Goal: Information Seeking & Learning: Learn about a topic

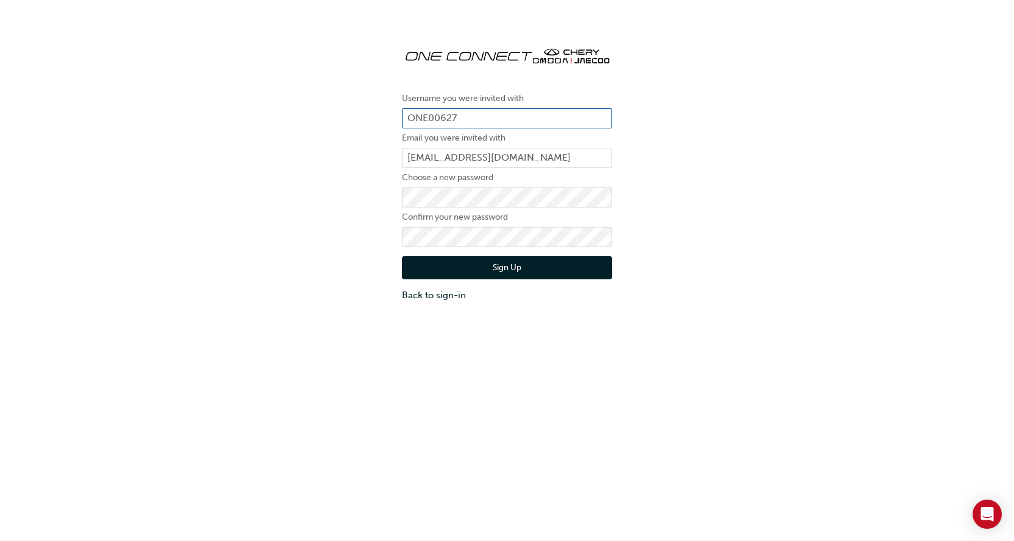
drag, startPoint x: 468, startPoint y: 115, endPoint x: 376, endPoint y: 111, distance: 92.0
click at [376, 111] on div "Username you were invited with ONE00627 Email you were invited with [PERSON_NAM…" at bounding box center [507, 169] width 1014 height 284
click at [503, 264] on button "Sign Up" at bounding box center [507, 267] width 210 height 23
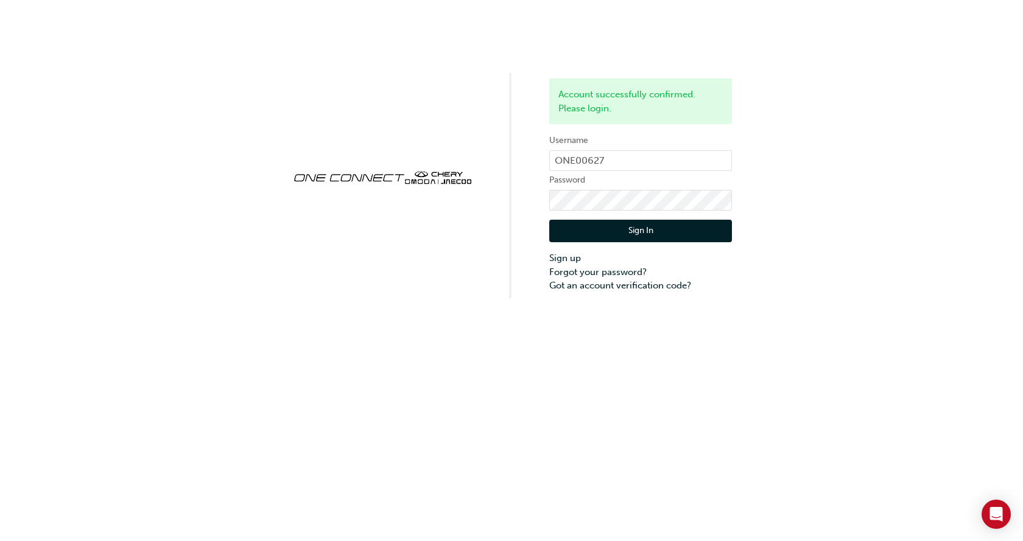
click at [642, 231] on button "Sign In" at bounding box center [640, 231] width 183 height 23
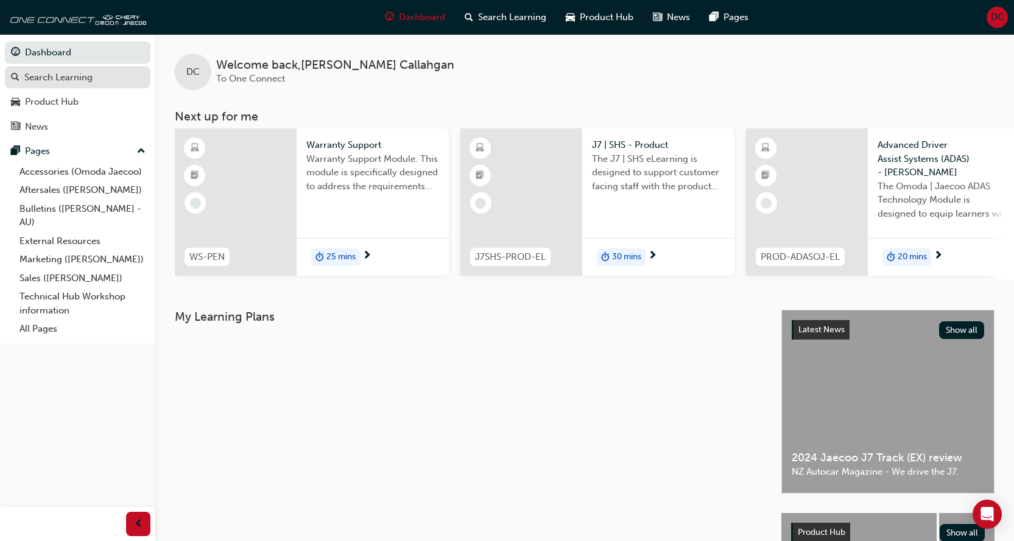
click at [81, 78] on div "Search Learning" at bounding box center [58, 78] width 68 height 14
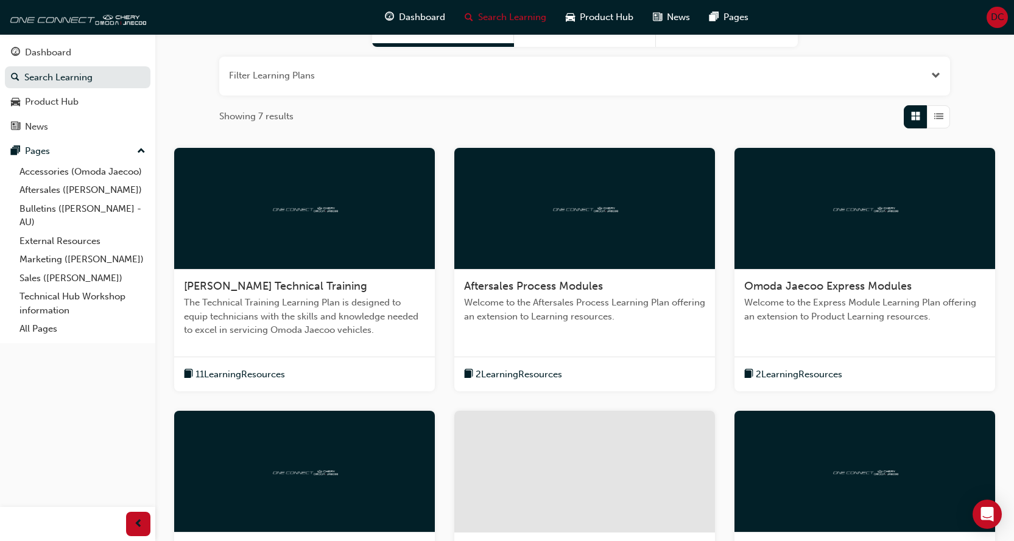
scroll to position [304, 0]
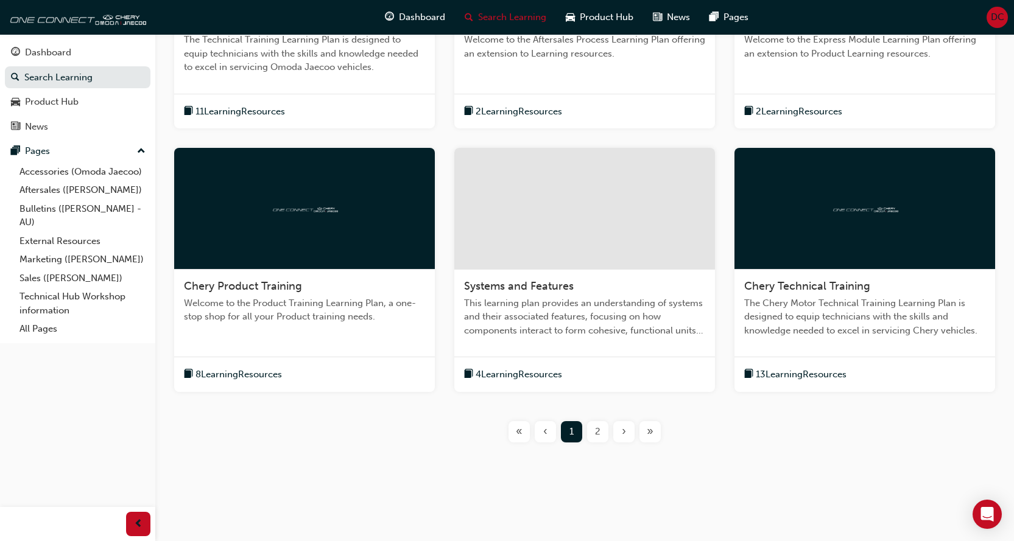
click at [598, 429] on span "2" at bounding box center [597, 432] width 5 height 14
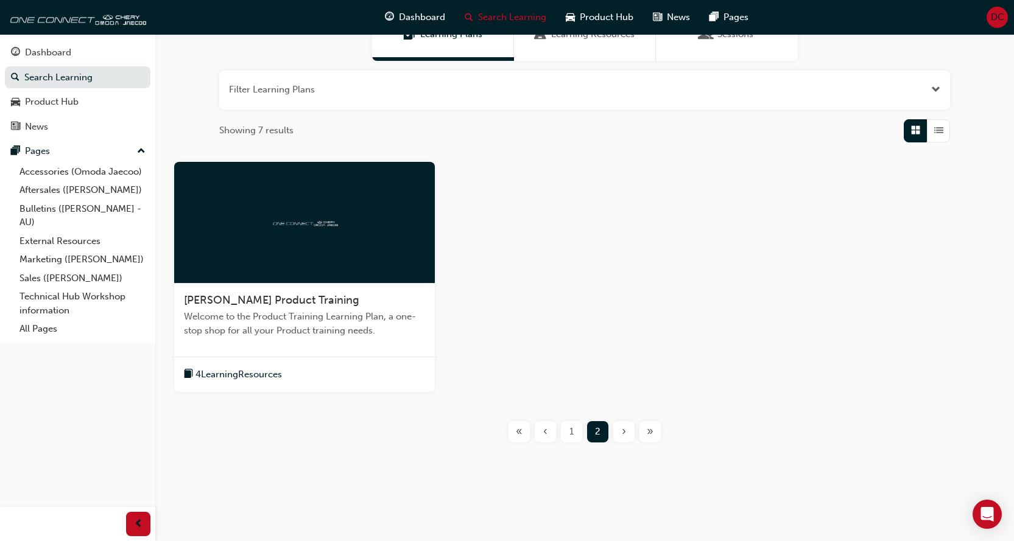
click at [573, 430] on span "1" at bounding box center [571, 432] width 4 height 14
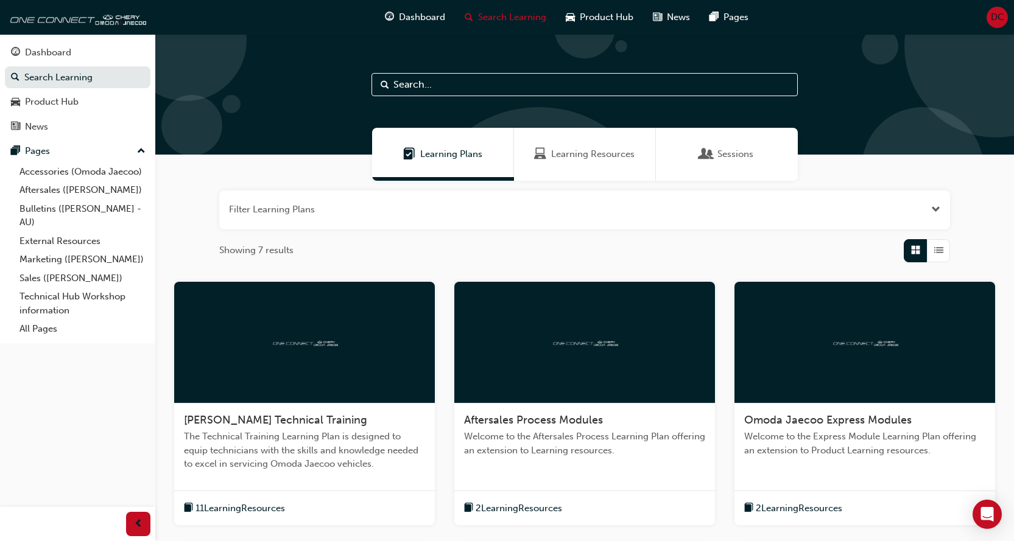
click at [577, 160] on span "Learning Resources" at bounding box center [592, 154] width 83 height 14
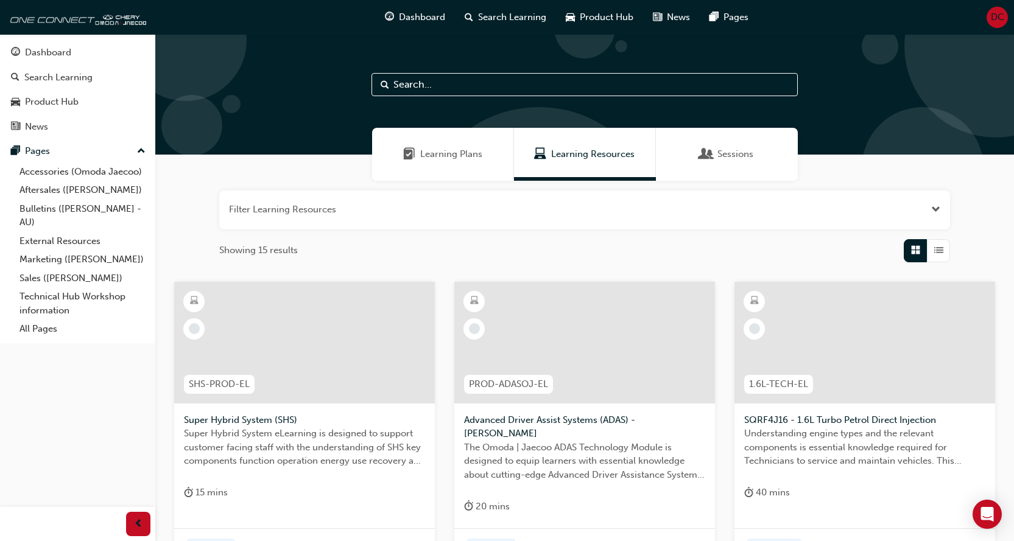
click at [452, 154] on span "Learning Plans" at bounding box center [451, 154] width 62 height 14
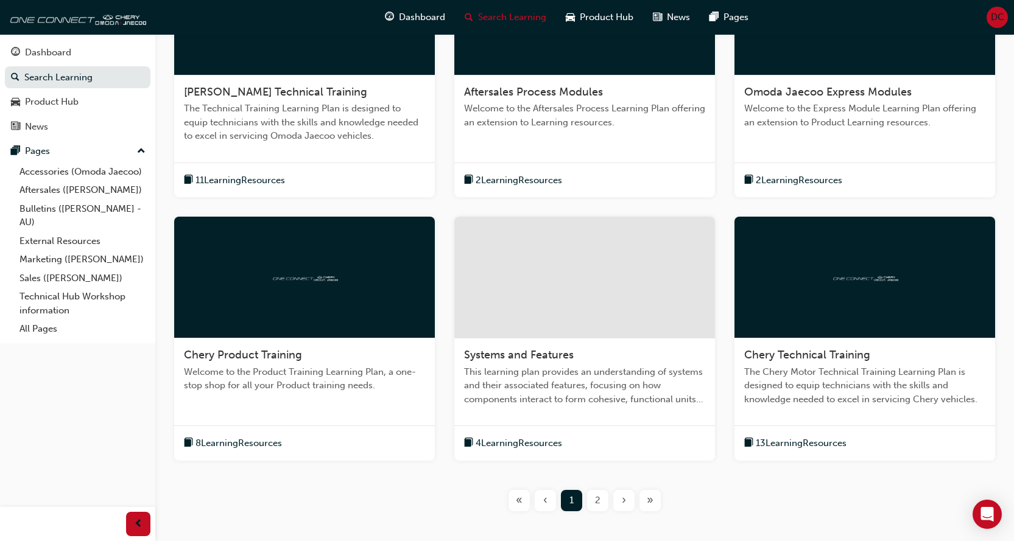
scroll to position [365, 0]
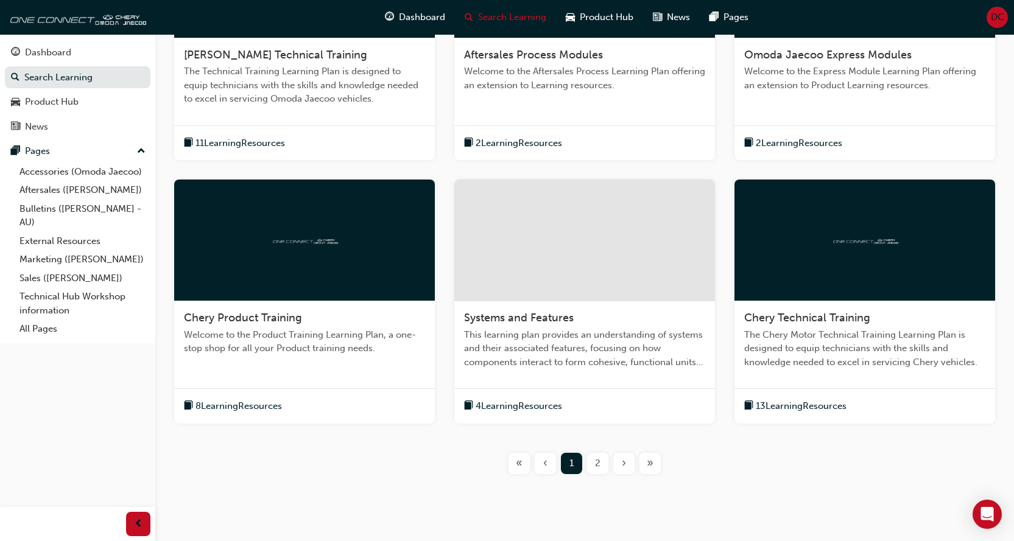
click at [594, 462] on div "2" at bounding box center [597, 463] width 21 height 21
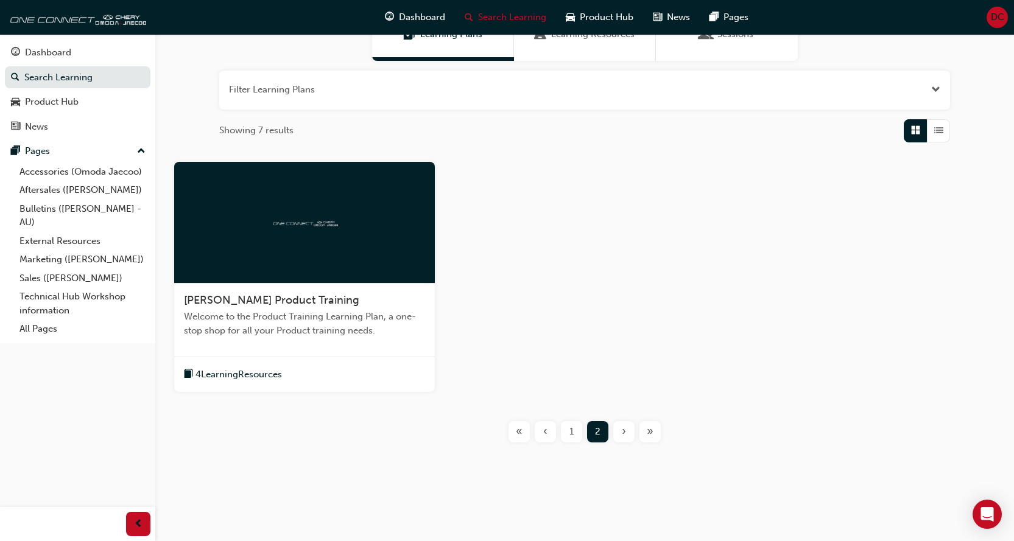
click at [265, 239] on div at bounding box center [304, 223] width 261 height 122
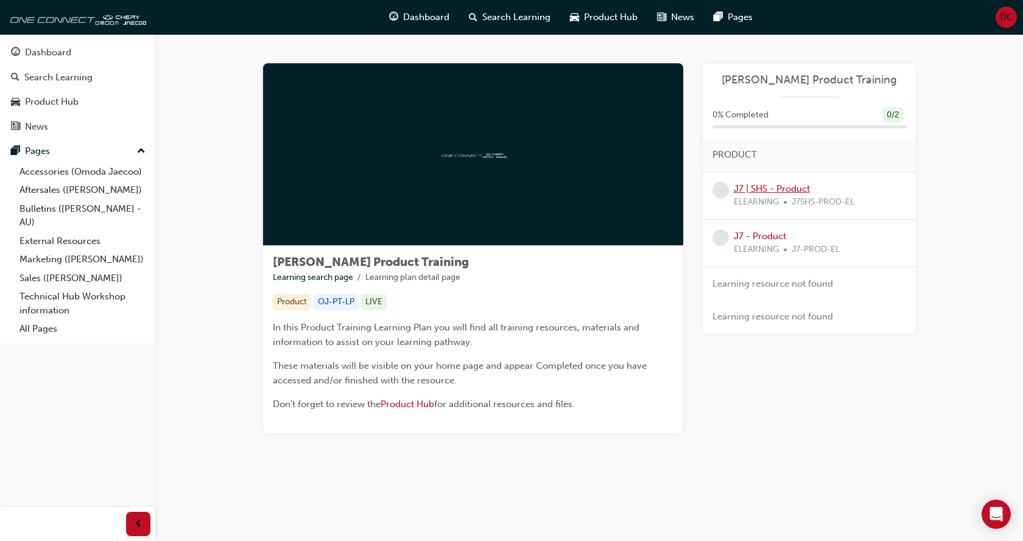
click at [760, 191] on link "J7 | SHS - Product" at bounding box center [772, 188] width 76 height 11
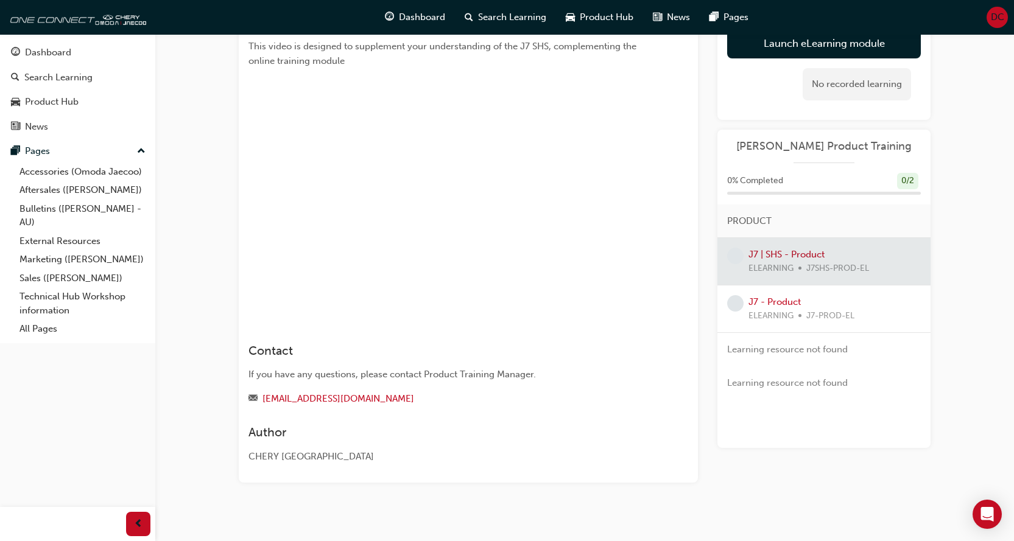
scroll to position [440, 0]
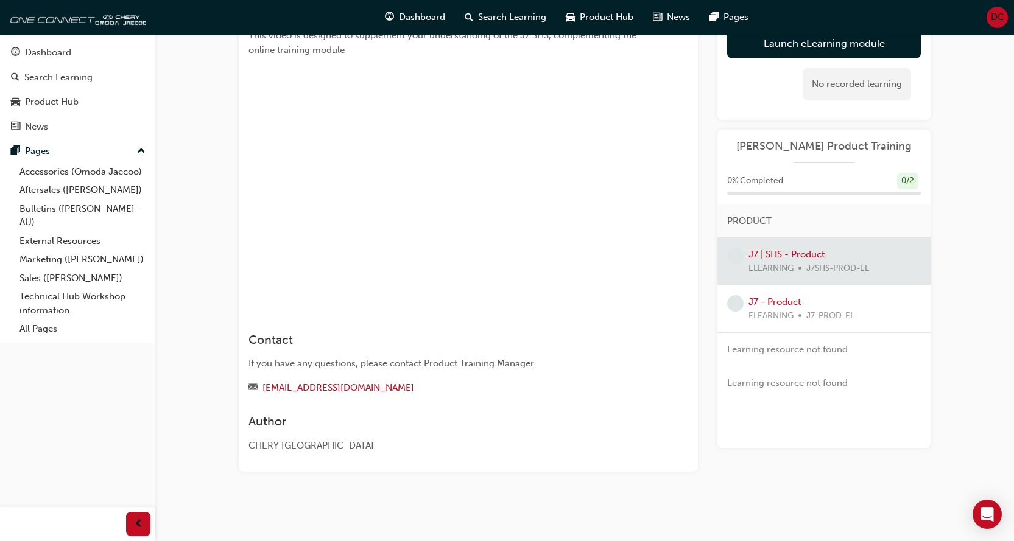
click at [595, 448] on div "CHERY [GEOGRAPHIC_DATA]" at bounding box center [446, 446] width 396 height 14
click at [585, 342] on h3 "Contact" at bounding box center [446, 340] width 396 height 14
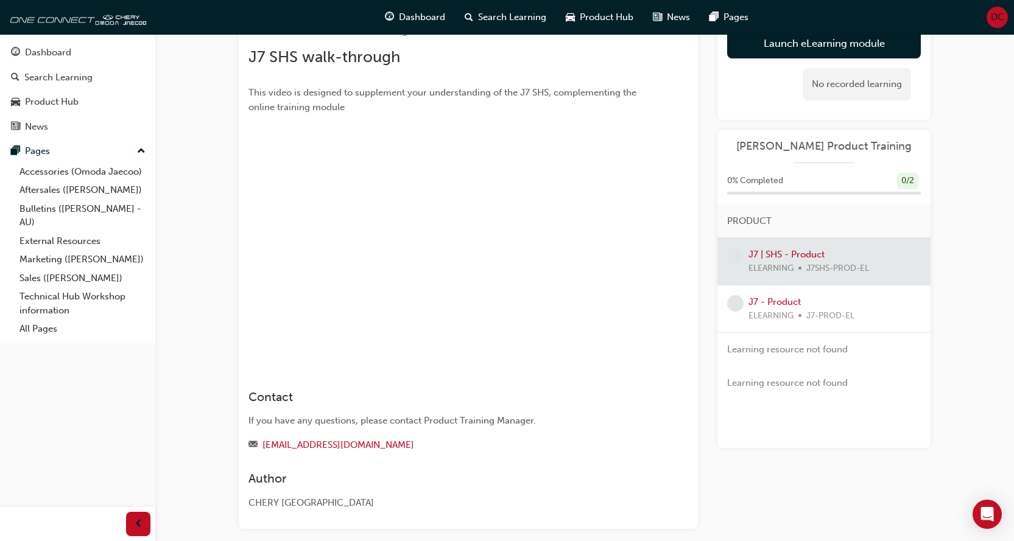
scroll to position [379, 0]
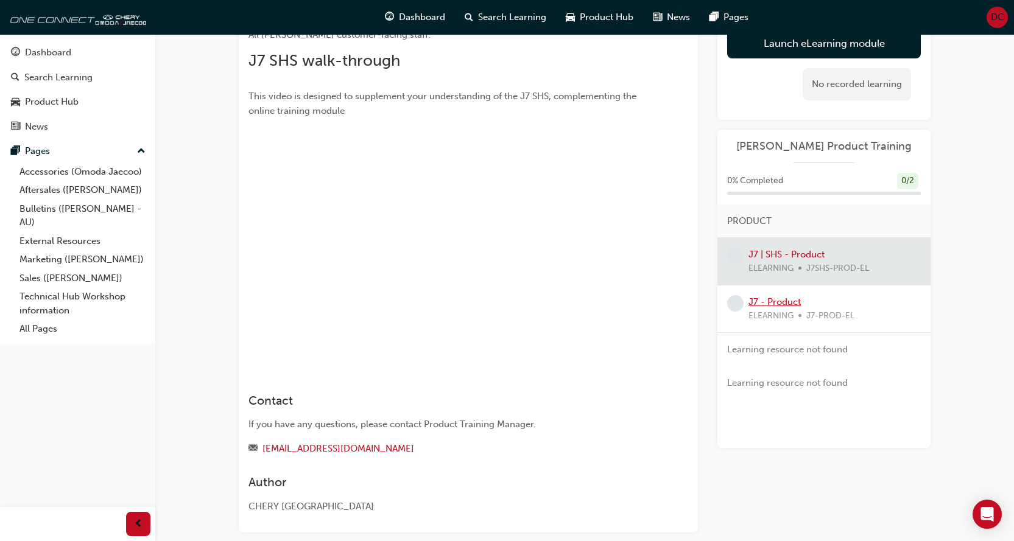
click at [779, 303] on link "J7 - Product" at bounding box center [774, 302] width 52 height 11
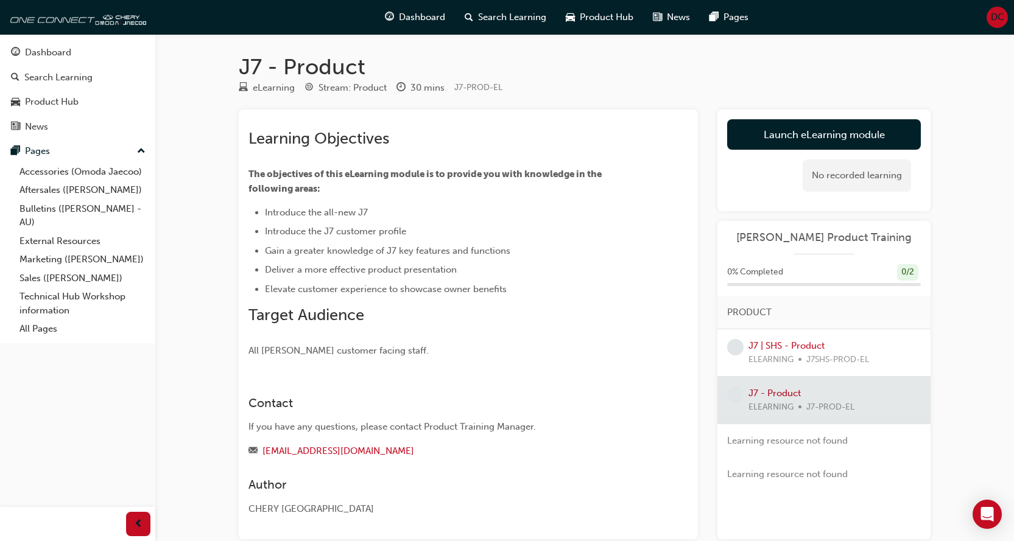
click at [773, 391] on div at bounding box center [823, 400] width 213 height 47
click at [812, 235] on span "[PERSON_NAME] Product Training" at bounding box center [824, 238] width 194 height 14
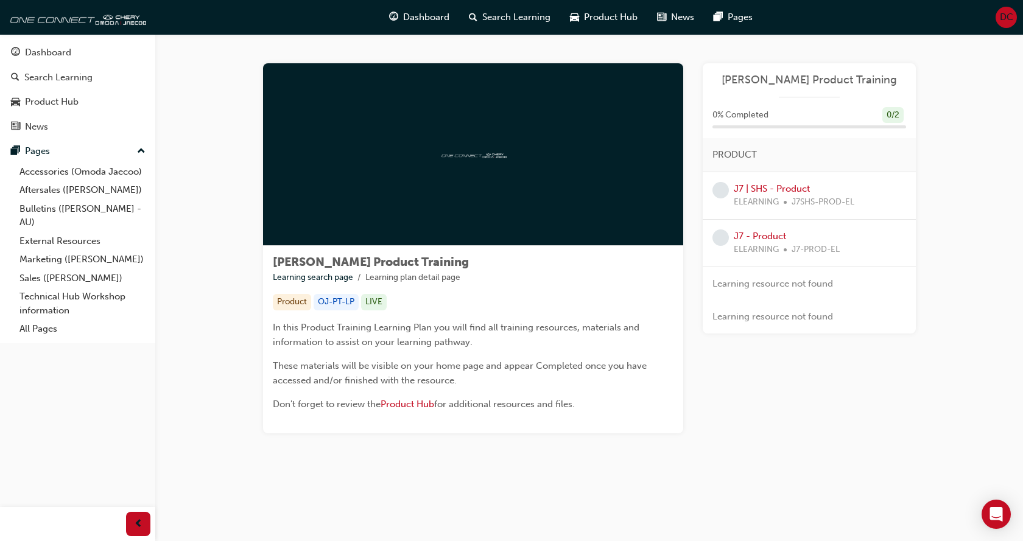
click at [458, 168] on div at bounding box center [473, 154] width 420 height 183
click at [777, 191] on link "J7 | SHS - Product" at bounding box center [772, 188] width 76 height 11
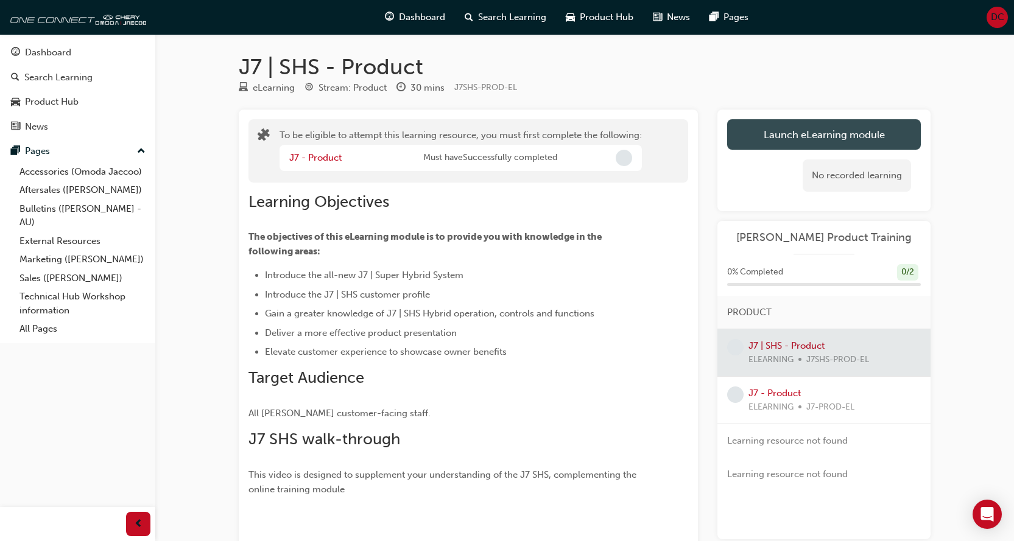
click at [798, 139] on button "Launch eLearning module" at bounding box center [824, 134] width 194 height 30
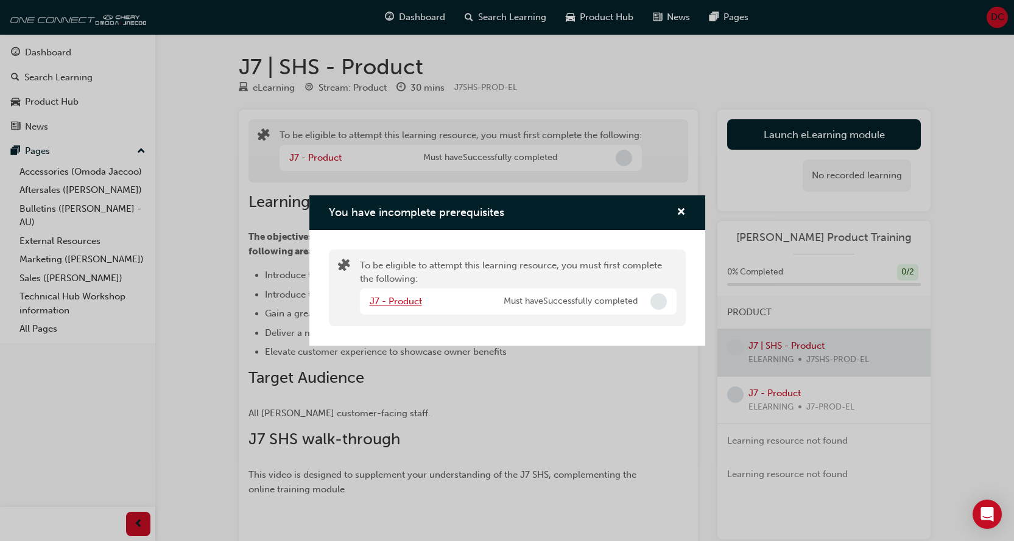
click at [398, 302] on link "J7 - Product" at bounding box center [396, 301] width 52 height 11
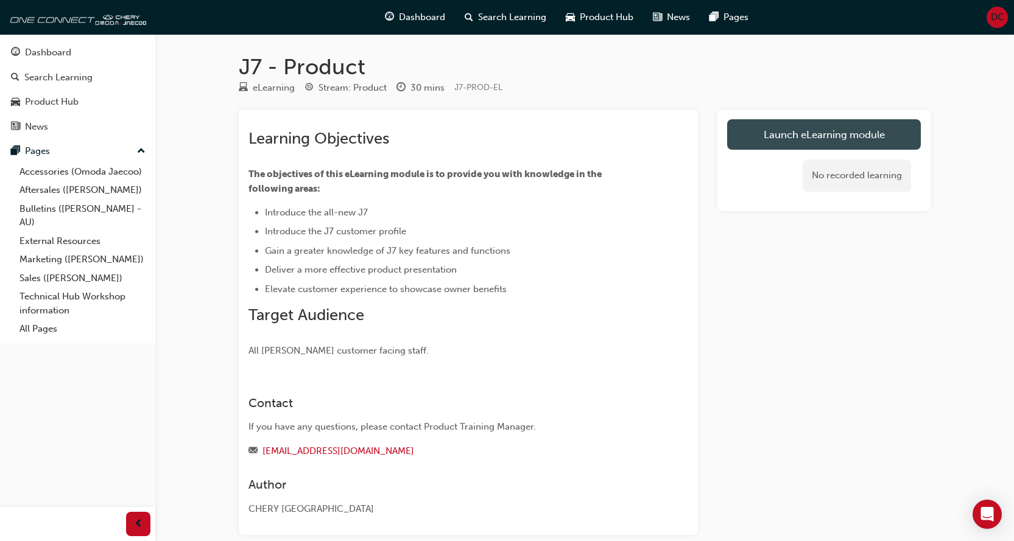
click at [784, 128] on link "Launch eLearning module" at bounding box center [824, 134] width 194 height 30
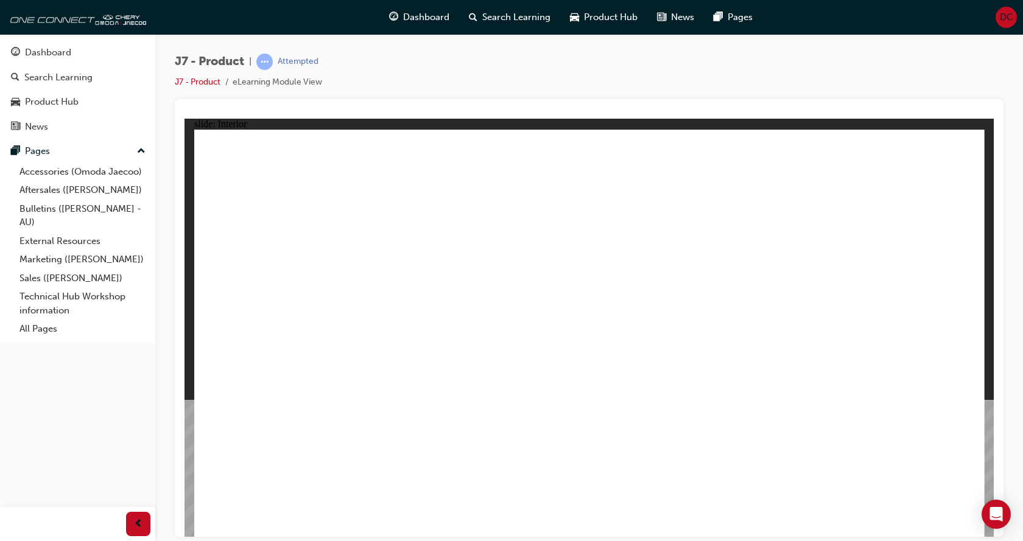
drag, startPoint x: 577, startPoint y: 311, endPoint x: 197, endPoint y: 353, distance: 381.7
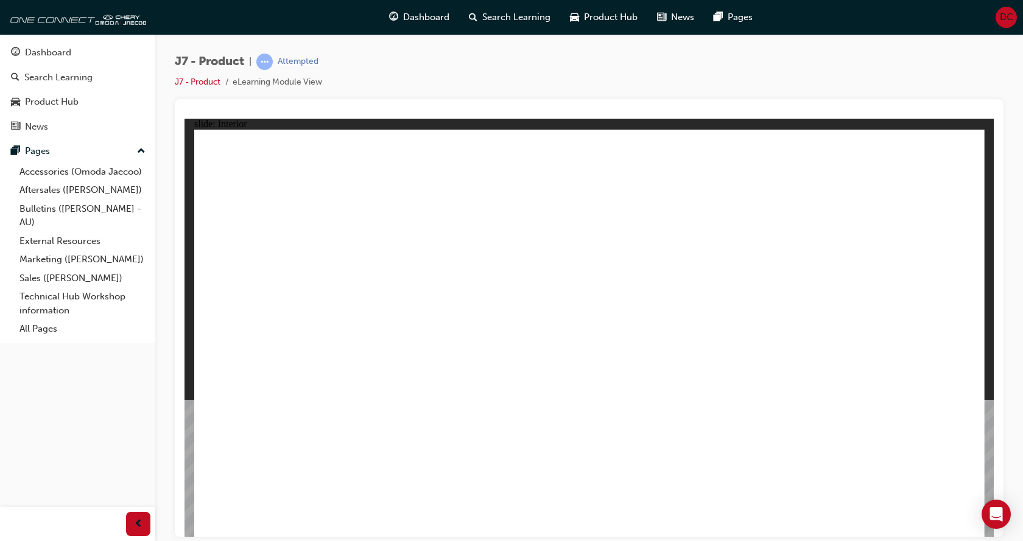
drag, startPoint x: 216, startPoint y: 397, endPoint x: 228, endPoint y: 385, distance: 17.7
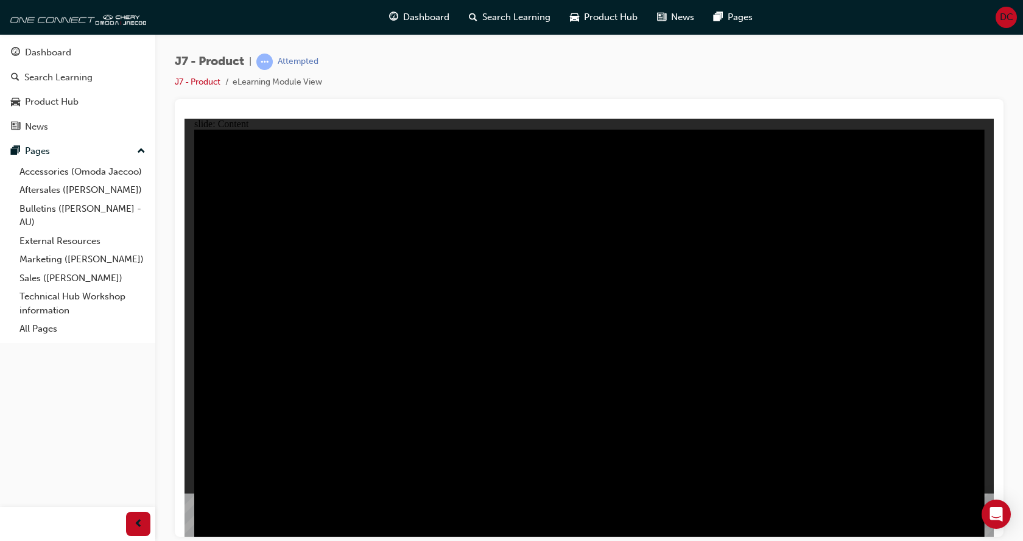
radio input "true"
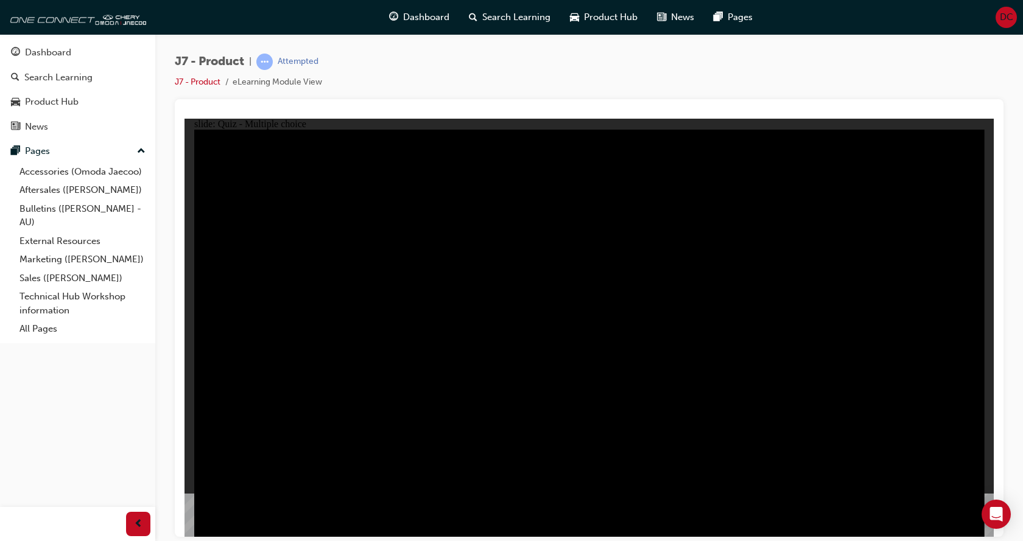
radio input "false"
radio input "true"
drag, startPoint x: 455, startPoint y: 405, endPoint x: 463, endPoint y: 393, distance: 14.4
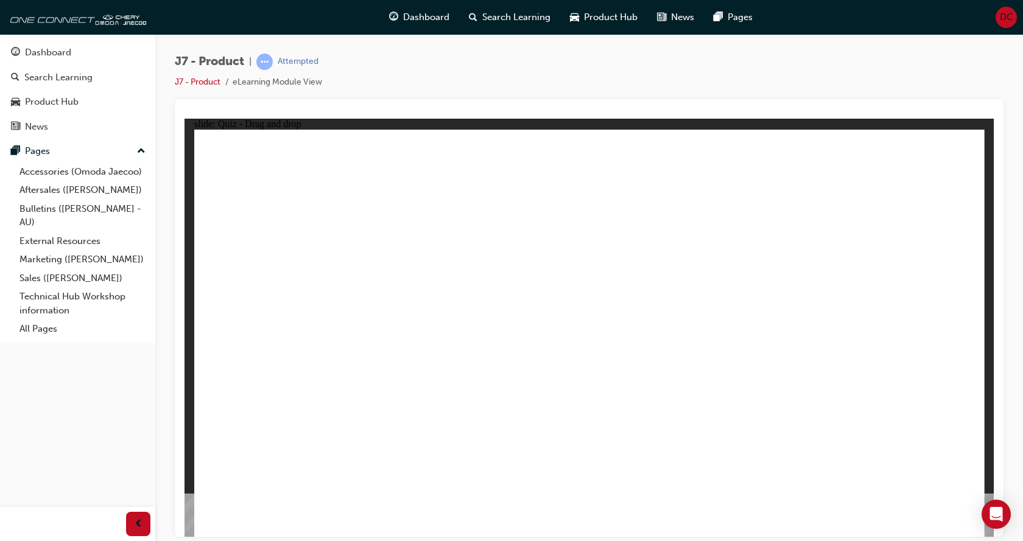
drag, startPoint x: 528, startPoint y: 169, endPoint x: 234, endPoint y: 353, distance: 347.2
drag, startPoint x: 669, startPoint y: 259, endPoint x: 924, endPoint y: 368, distance: 277.4
drag, startPoint x: 904, startPoint y: 340, endPoint x: 429, endPoint y: 343, distance: 474.9
drag, startPoint x: 807, startPoint y: 250, endPoint x: 880, endPoint y: 356, distance: 128.7
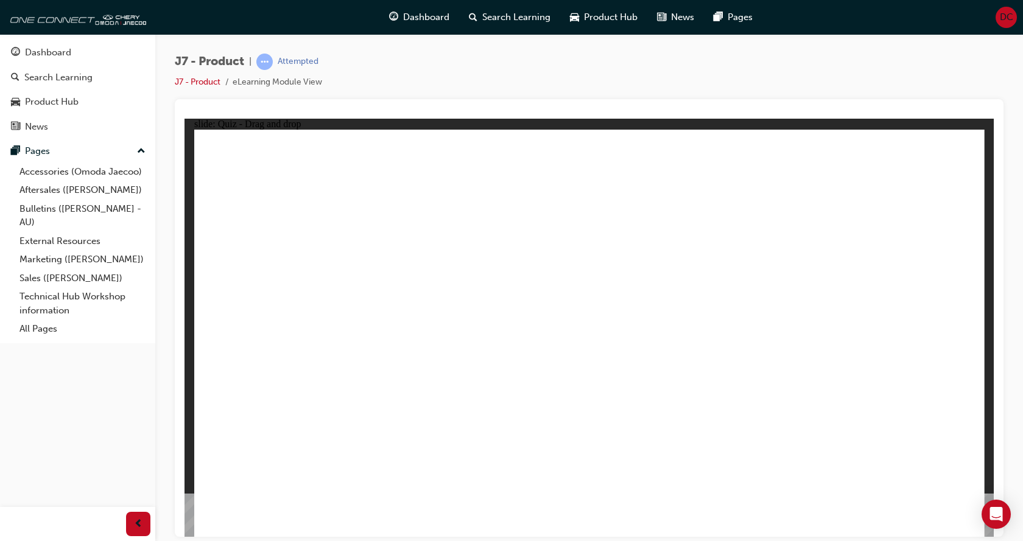
drag, startPoint x: 897, startPoint y: 185, endPoint x: 602, endPoint y: 377, distance: 352.4
drag, startPoint x: 701, startPoint y: 163, endPoint x: 706, endPoint y: 337, distance: 173.6
click at [51, 79] on div "Search Learning" at bounding box center [58, 78] width 68 height 14
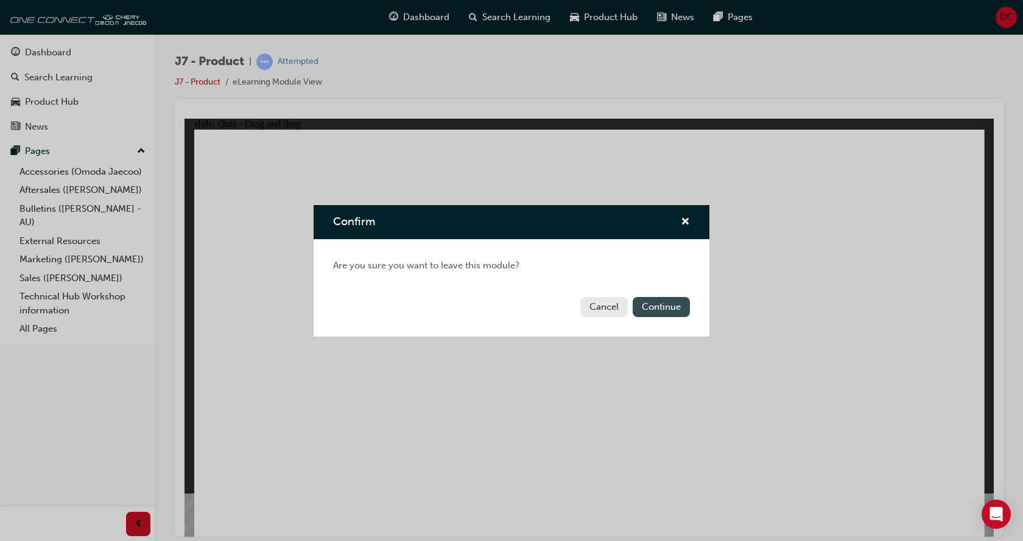
click at [672, 304] on button "Continue" at bounding box center [661, 307] width 57 height 20
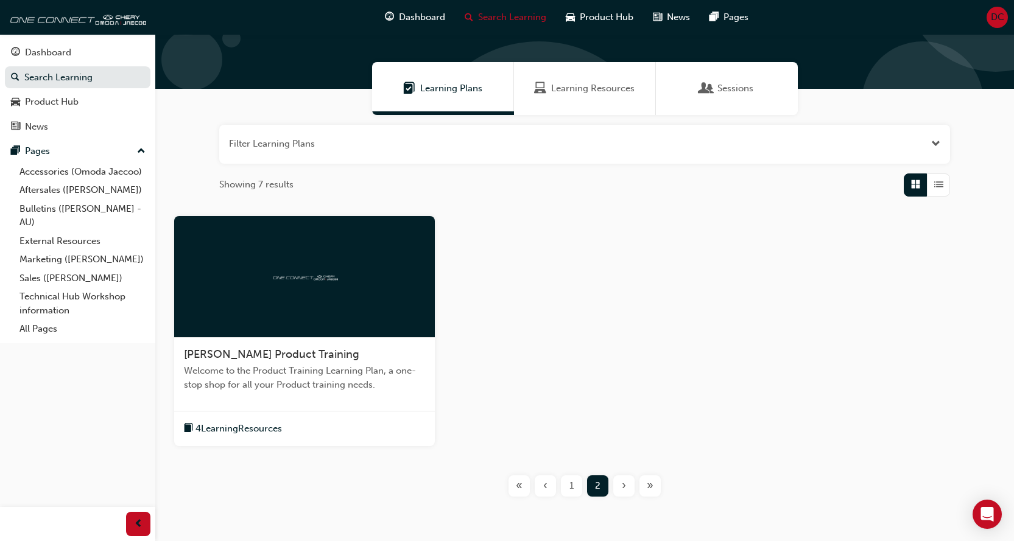
scroll to position [120, 0]
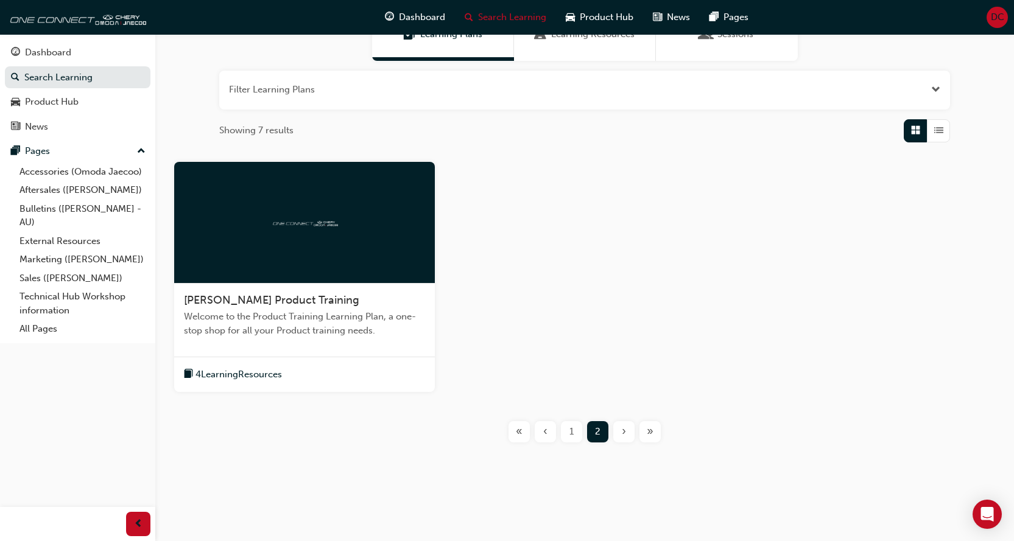
click at [571, 432] on span "1" at bounding box center [571, 432] width 4 height 14
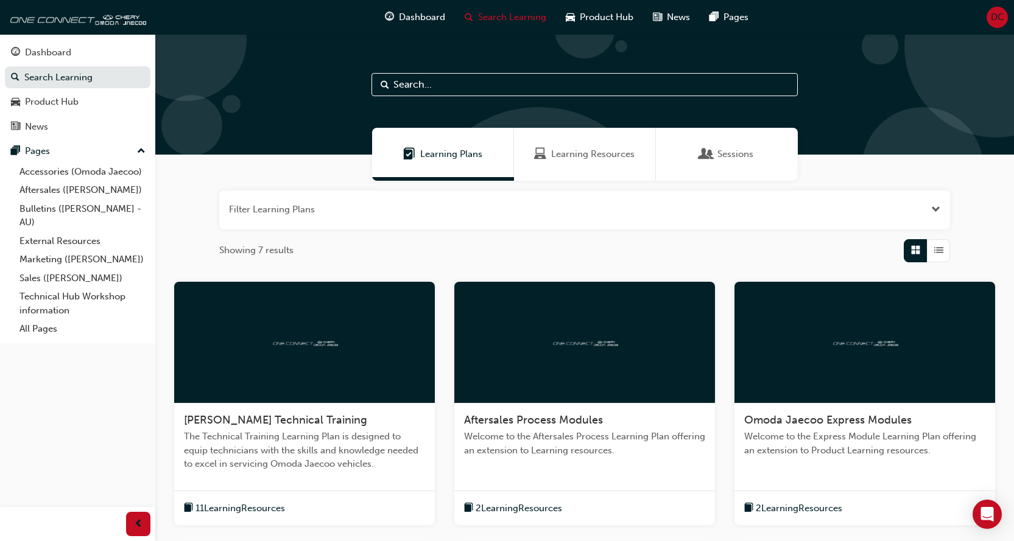
click at [597, 161] on span "Learning Resources" at bounding box center [592, 154] width 83 height 14
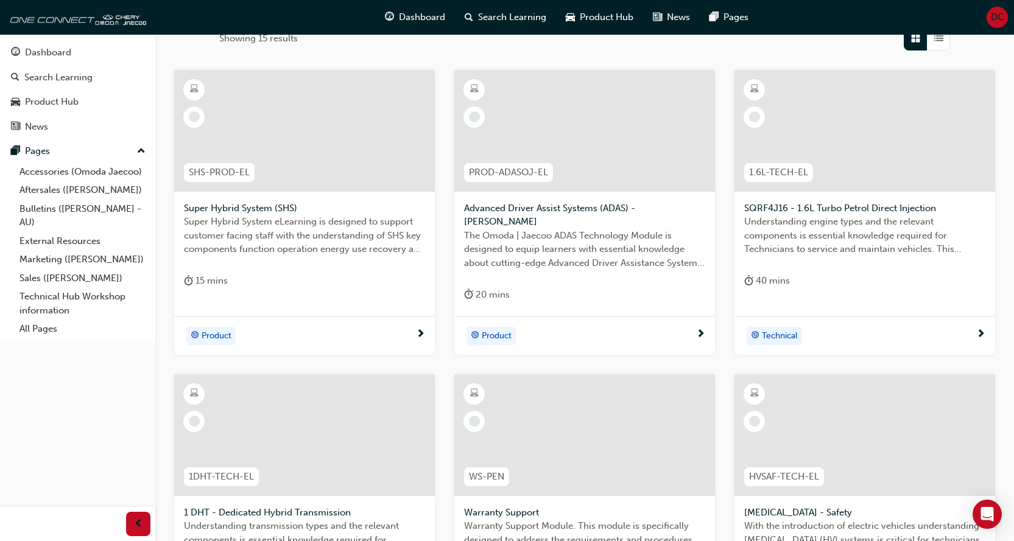
scroll to position [26, 0]
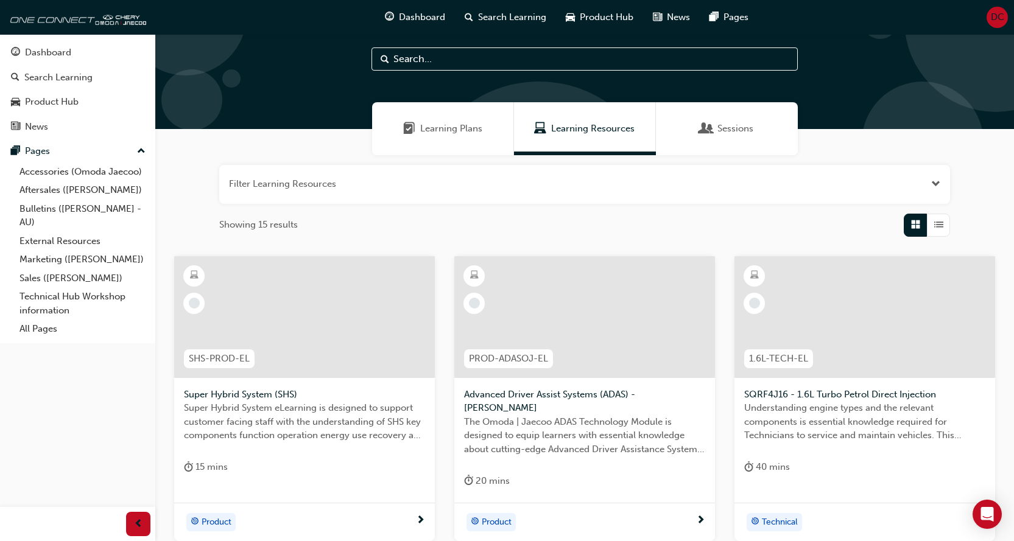
click at [432, 135] on span "Learning Plans" at bounding box center [451, 129] width 62 height 14
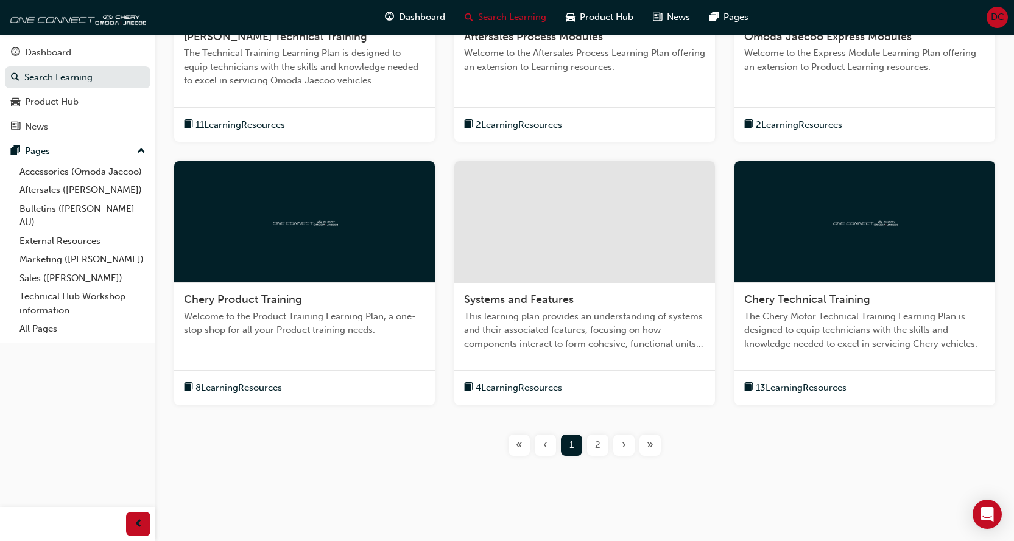
scroll to position [397, 0]
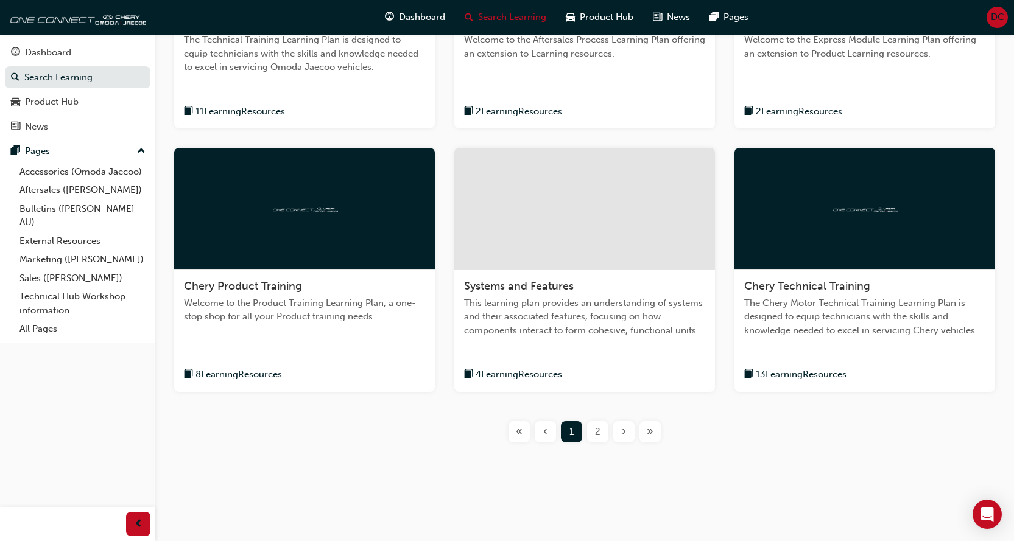
click at [603, 437] on div "2" at bounding box center [597, 431] width 21 height 21
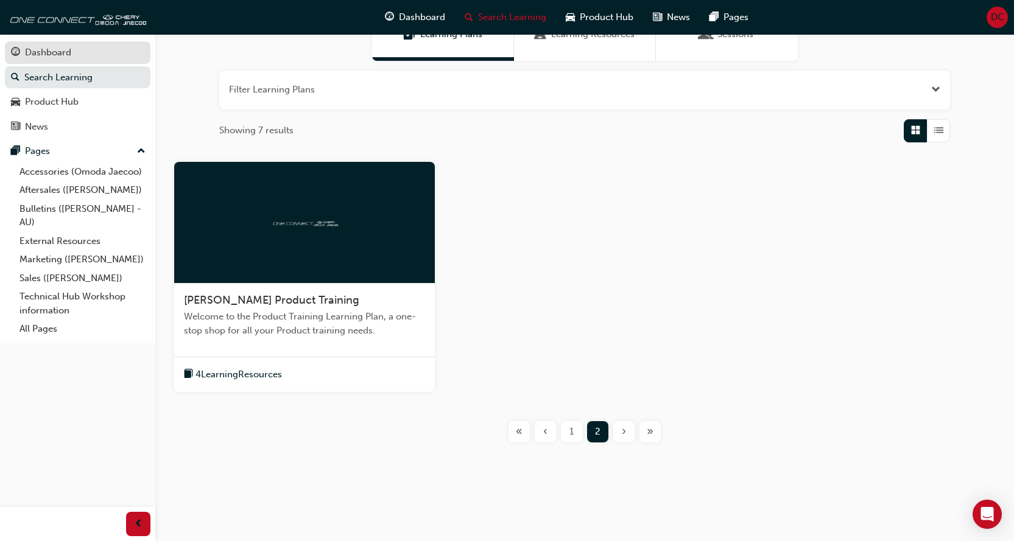
click at [52, 58] on div "Dashboard" at bounding box center [48, 53] width 46 height 14
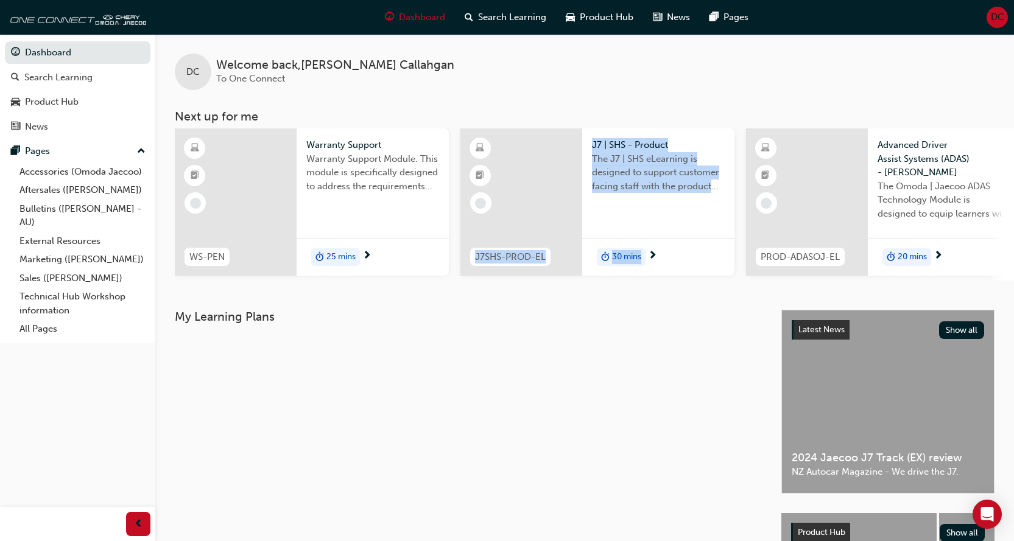
drag, startPoint x: 511, startPoint y: 280, endPoint x: 654, endPoint y: 281, distance: 143.1
click at [654, 281] on div "WS-PEN Warranty Support Warranty Support Module. This module is specifically de…" at bounding box center [594, 204] width 839 height 152
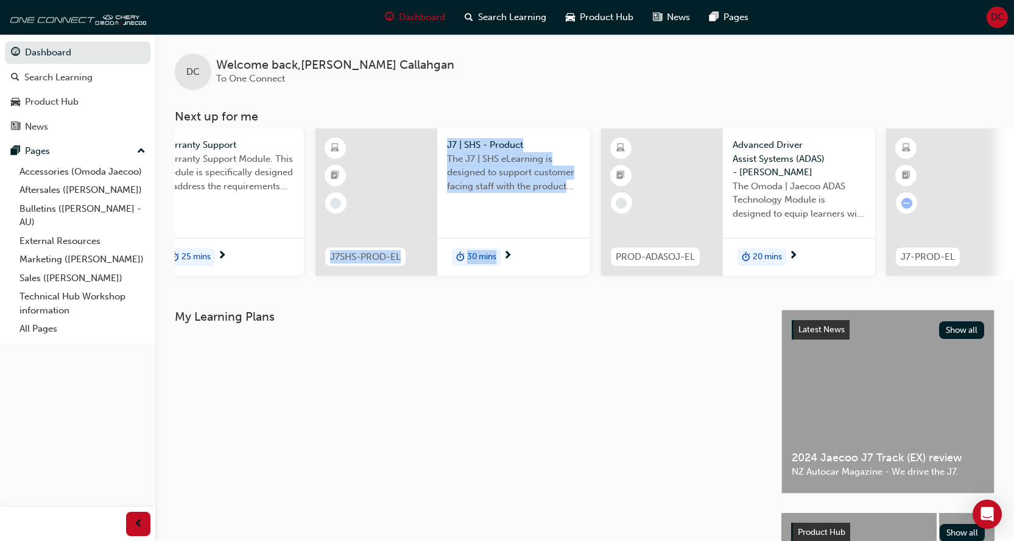
scroll to position [0, 147]
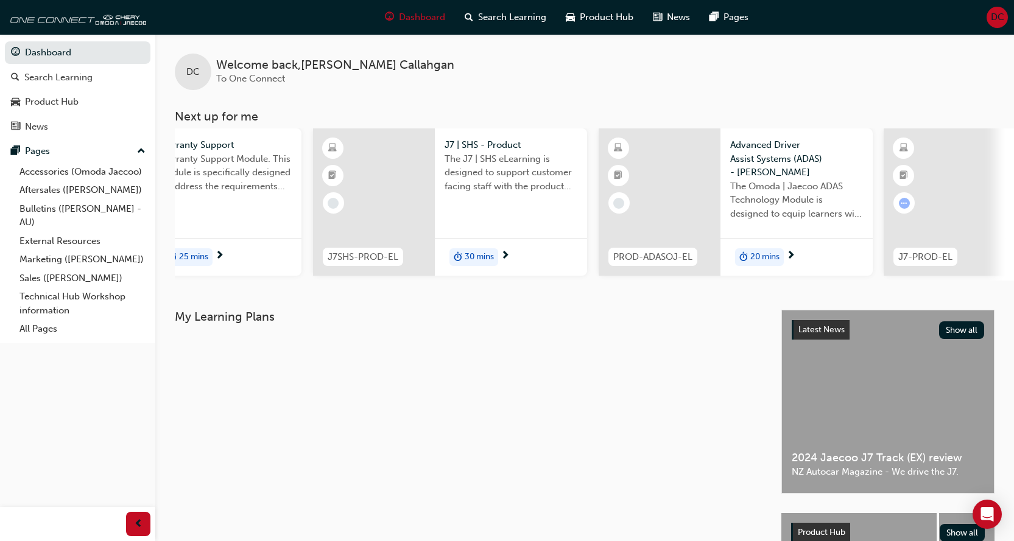
click at [743, 295] on div "DC Welcome back , [PERSON_NAME] To One Connect Next up for me WS-PEN Warranty S…" at bounding box center [584, 172] width 858 height 276
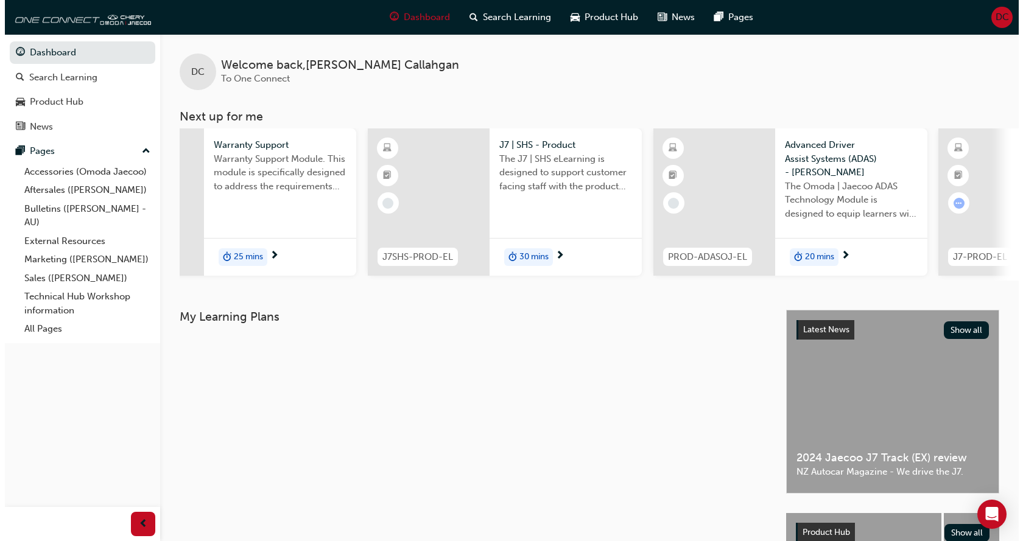
scroll to position [0, 0]
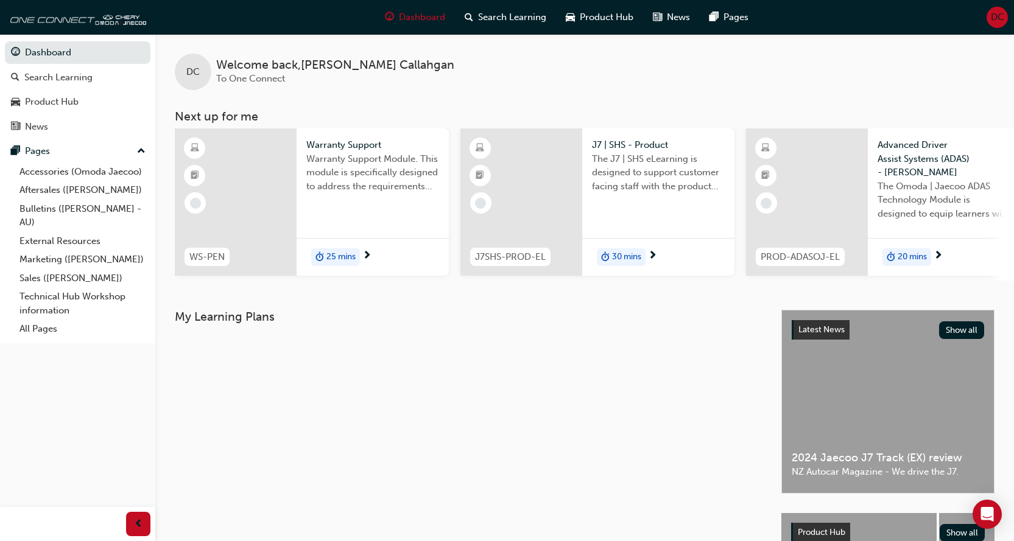
click at [634, 258] on span "30 mins" at bounding box center [626, 257] width 29 height 14
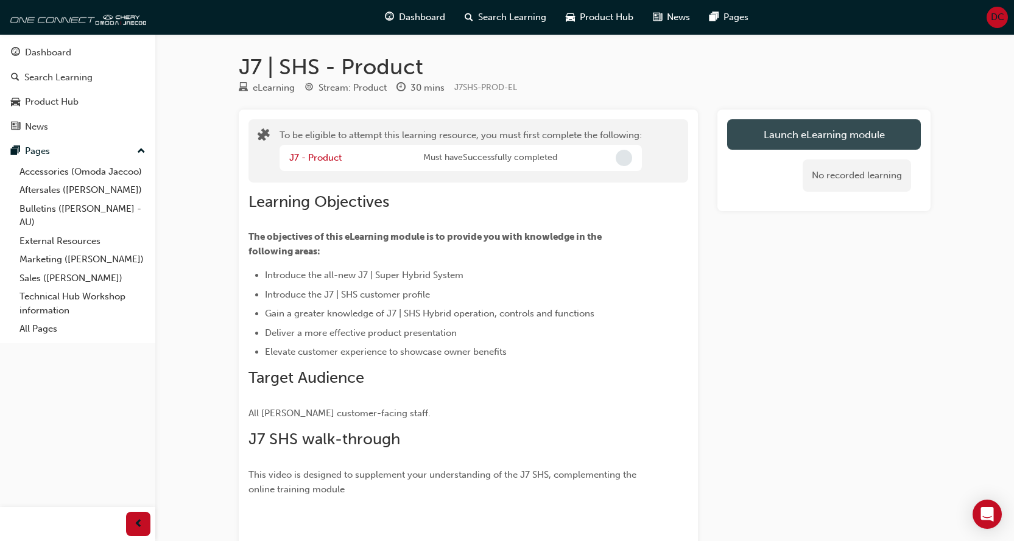
click at [811, 138] on button "Launch eLearning module" at bounding box center [824, 134] width 194 height 30
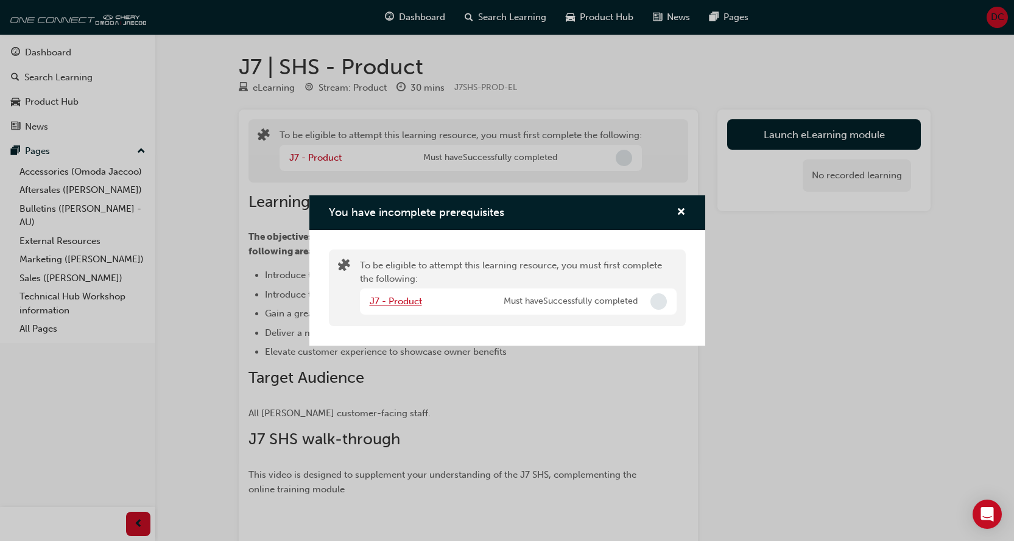
click at [393, 301] on link "J7 - Product" at bounding box center [396, 301] width 52 height 11
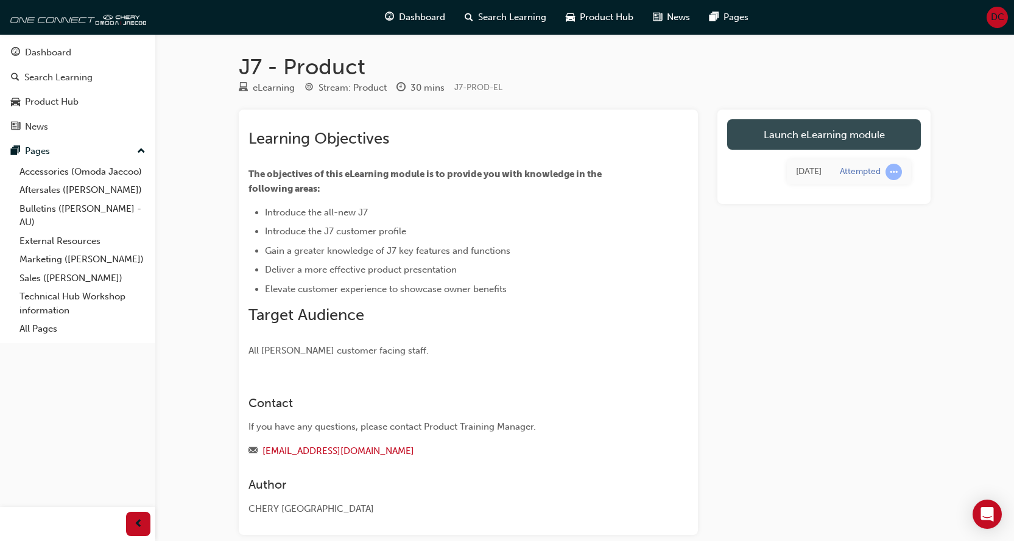
click at [796, 134] on link "Launch eLearning module" at bounding box center [824, 134] width 194 height 30
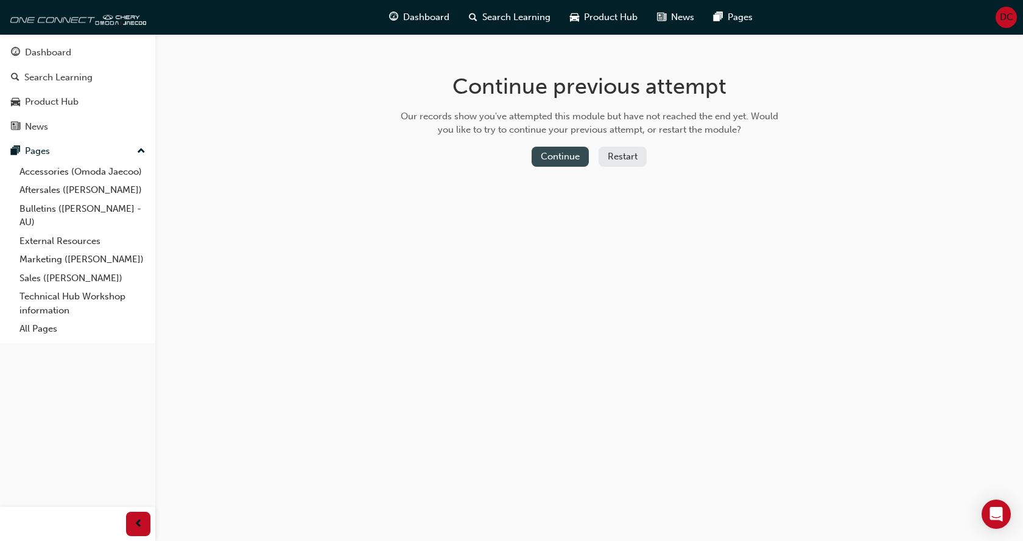
click at [565, 157] on button "Continue" at bounding box center [560, 157] width 57 height 20
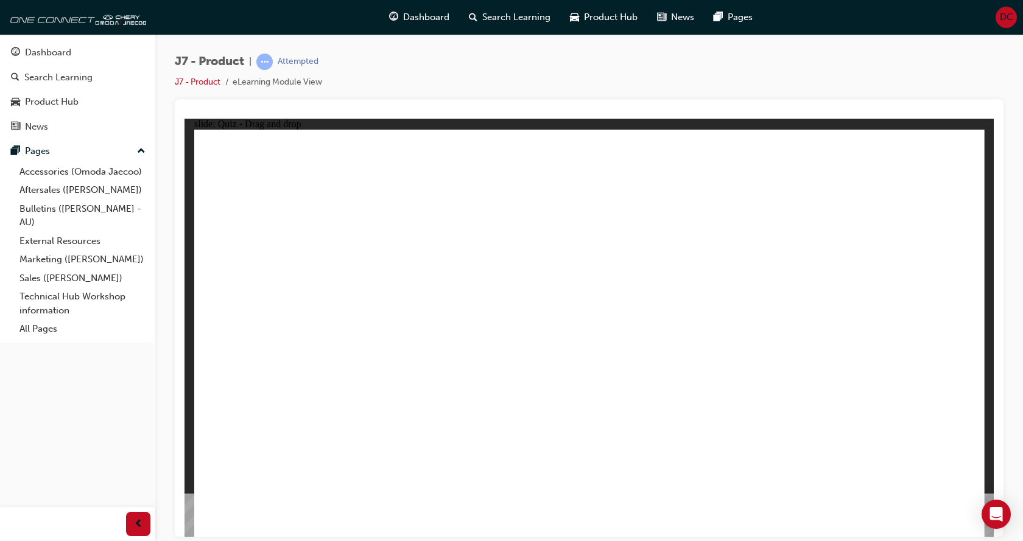
drag, startPoint x: 773, startPoint y: 175, endPoint x: 323, endPoint y: 361, distance: 486.4
drag, startPoint x: 538, startPoint y: 159, endPoint x: 404, endPoint y: 361, distance: 242.8
drag, startPoint x: 821, startPoint y: 244, endPoint x: 767, endPoint y: 346, distance: 116.3
drag, startPoint x: 654, startPoint y: 249, endPoint x: 599, endPoint y: 346, distance: 111.5
drag, startPoint x: 906, startPoint y: 166, endPoint x: 586, endPoint y: 269, distance: 336.4
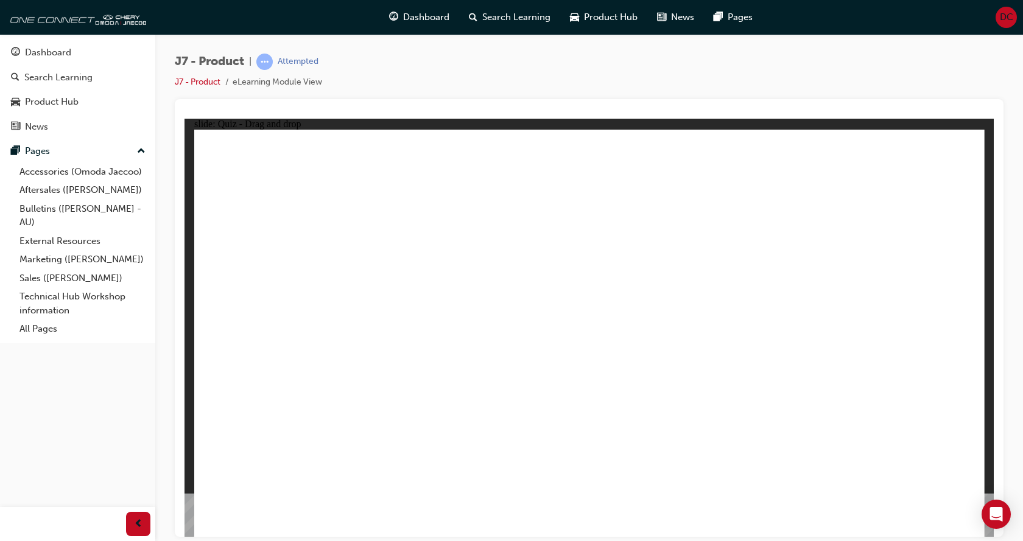
drag, startPoint x: 388, startPoint y: 339, endPoint x: 862, endPoint y: 329, distance: 473.8
drag, startPoint x: 869, startPoint y: 170, endPoint x: 395, endPoint y: 349, distance: 507.5
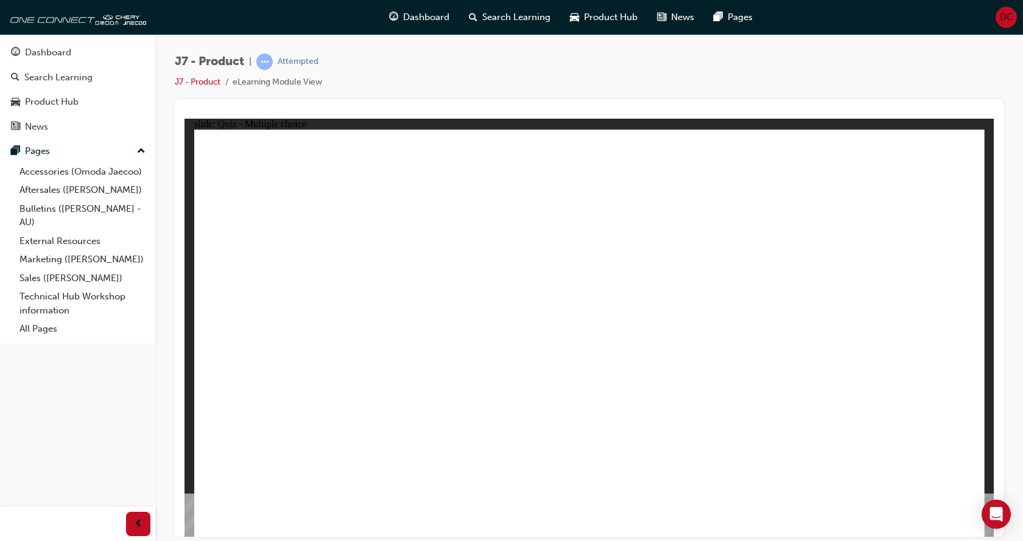
radio input "true"
drag, startPoint x: 584, startPoint y: 173, endPoint x: 643, endPoint y: 408, distance: 242.3
drag, startPoint x: 595, startPoint y: 205, endPoint x: 634, endPoint y: 413, distance: 212.4
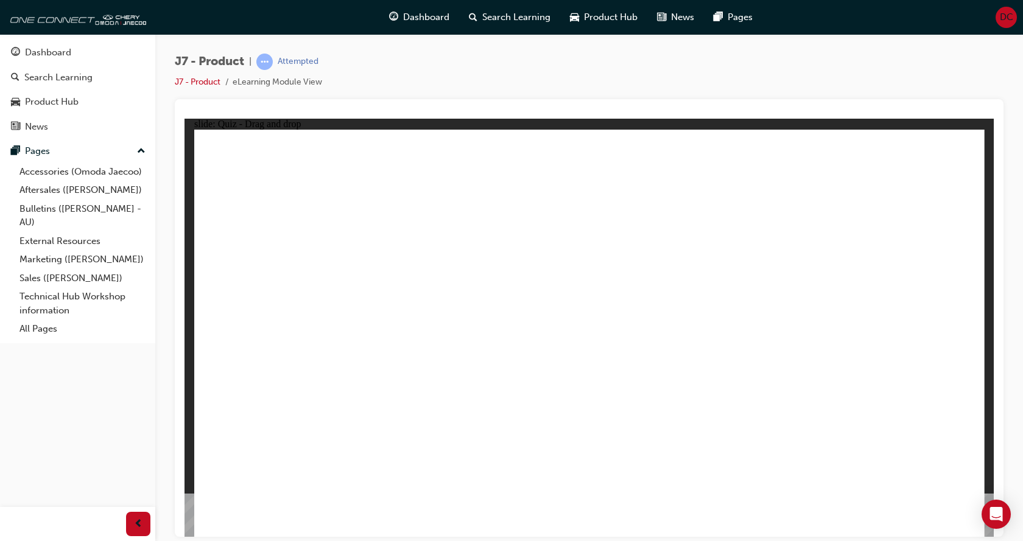
drag, startPoint x: 715, startPoint y: 208, endPoint x: 688, endPoint y: 417, distance: 211.2
drag, startPoint x: 733, startPoint y: 171, endPoint x: 644, endPoint y: 434, distance: 277.3
drag, startPoint x: 674, startPoint y: 237, endPoint x: 662, endPoint y: 430, distance: 194.0
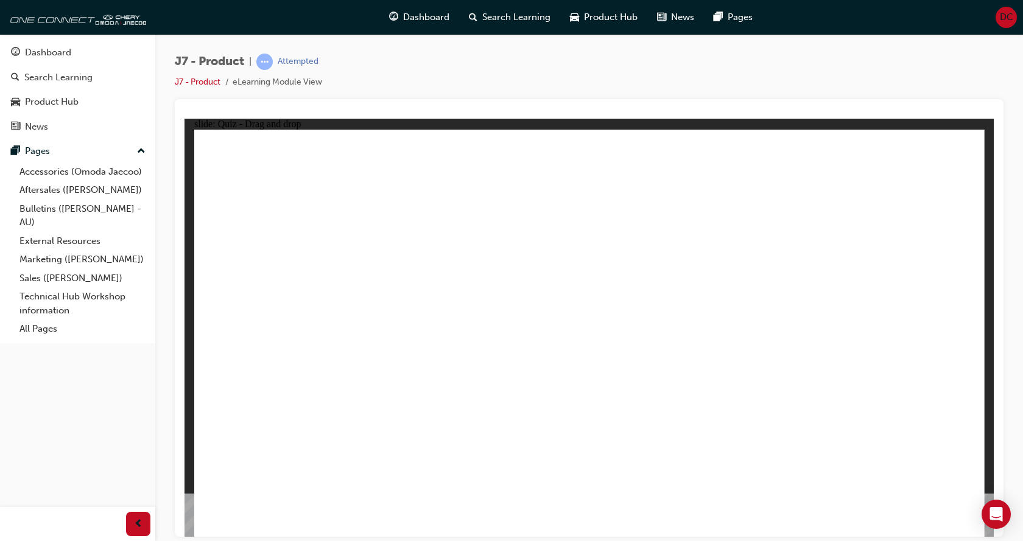
drag, startPoint x: 614, startPoint y: 204, endPoint x: 591, endPoint y: 421, distance: 218.7
drag, startPoint x: 782, startPoint y: 220, endPoint x: 365, endPoint y: 429, distance: 467.0
drag, startPoint x: 608, startPoint y: 227, endPoint x: 607, endPoint y: 372, distance: 144.9
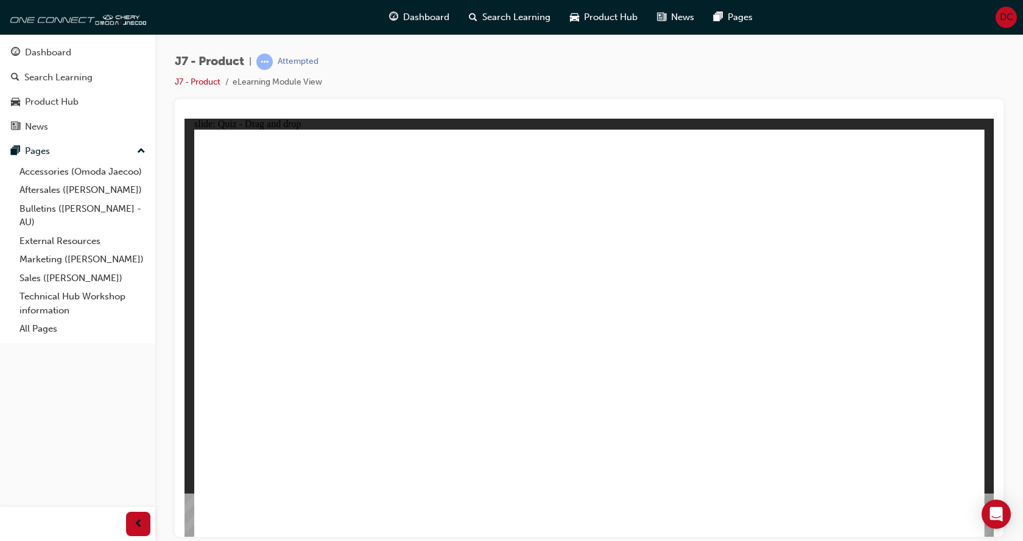
drag, startPoint x: 602, startPoint y: 164, endPoint x: 437, endPoint y: 376, distance: 269.0
drag, startPoint x: 795, startPoint y: 178, endPoint x: 746, endPoint y: 395, distance: 222.6
drag, startPoint x: 890, startPoint y: 166, endPoint x: 739, endPoint y: 391, distance: 270.7
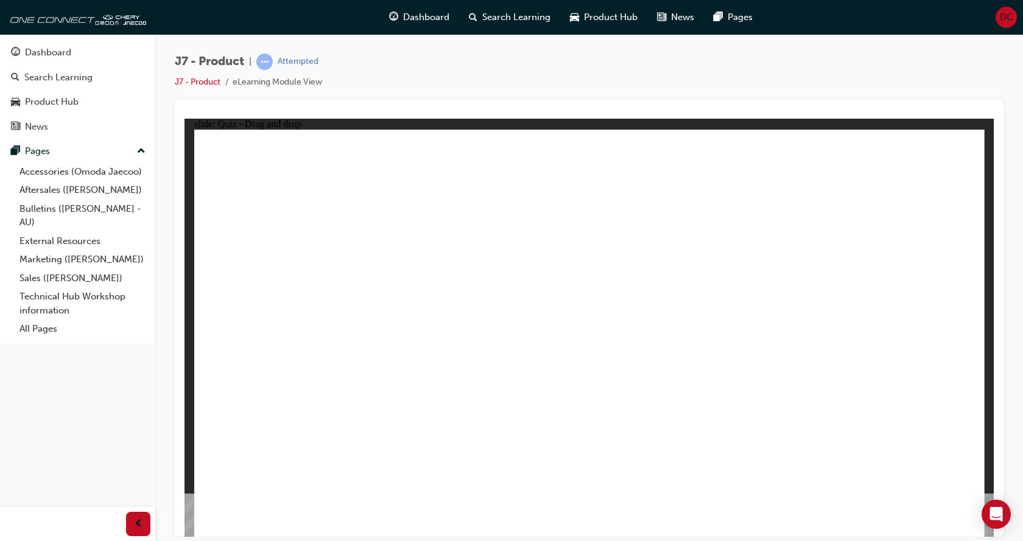
drag, startPoint x: 564, startPoint y: 180, endPoint x: 557, endPoint y: 169, distance: 13.4
drag, startPoint x: 781, startPoint y: 211, endPoint x: 449, endPoint y: 369, distance: 368.2
drag, startPoint x: 785, startPoint y: 174, endPoint x: 737, endPoint y: 398, distance: 229.2
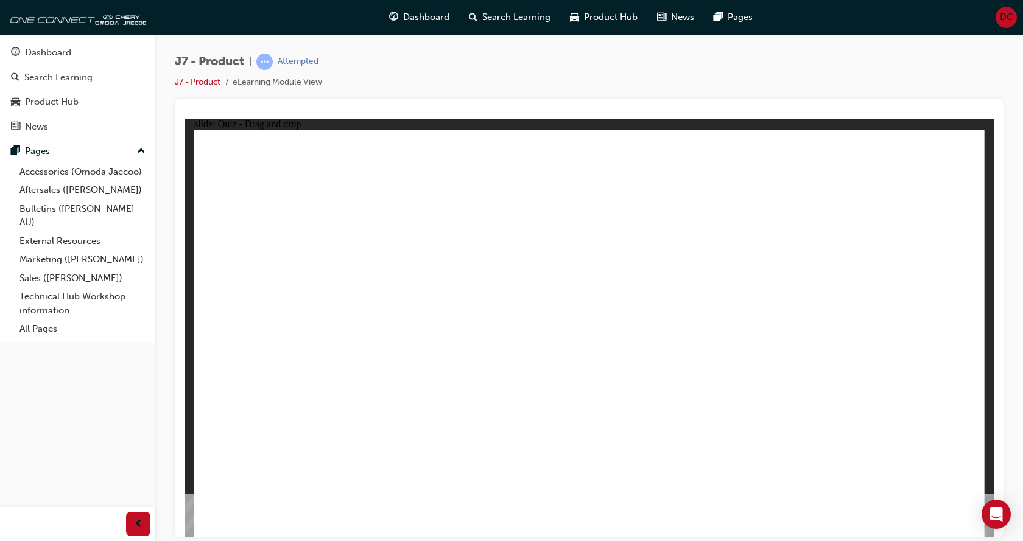
drag, startPoint x: 610, startPoint y: 160, endPoint x: 609, endPoint y: 170, distance: 11.0
drag, startPoint x: 609, startPoint y: 170, endPoint x: 466, endPoint y: 387, distance: 259.2
drag, startPoint x: 664, startPoint y: 210, endPoint x: 626, endPoint y: 391, distance: 185.5
drag, startPoint x: 858, startPoint y: 212, endPoint x: 489, endPoint y: 380, distance: 405.7
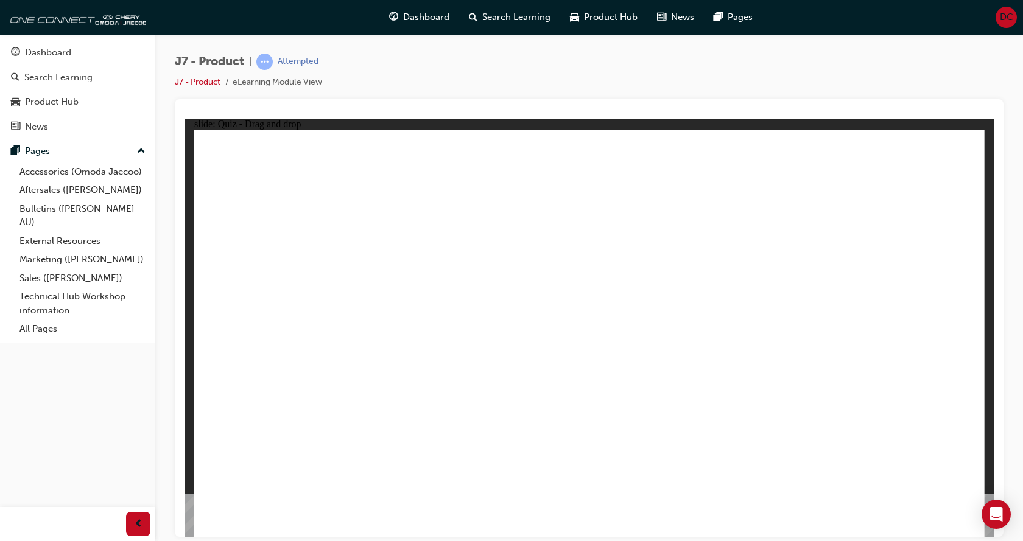
drag, startPoint x: 314, startPoint y: 359, endPoint x: 644, endPoint y: 398, distance: 332.4
drag, startPoint x: 298, startPoint y: 362, endPoint x: 605, endPoint y: 409, distance: 310.5
drag, startPoint x: 262, startPoint y: 369, endPoint x: 779, endPoint y: 431, distance: 520.0
drag, startPoint x: 743, startPoint y: 360, endPoint x: 399, endPoint y: 424, distance: 350.4
drag, startPoint x: 549, startPoint y: 177, endPoint x: 434, endPoint y: 396, distance: 248.4
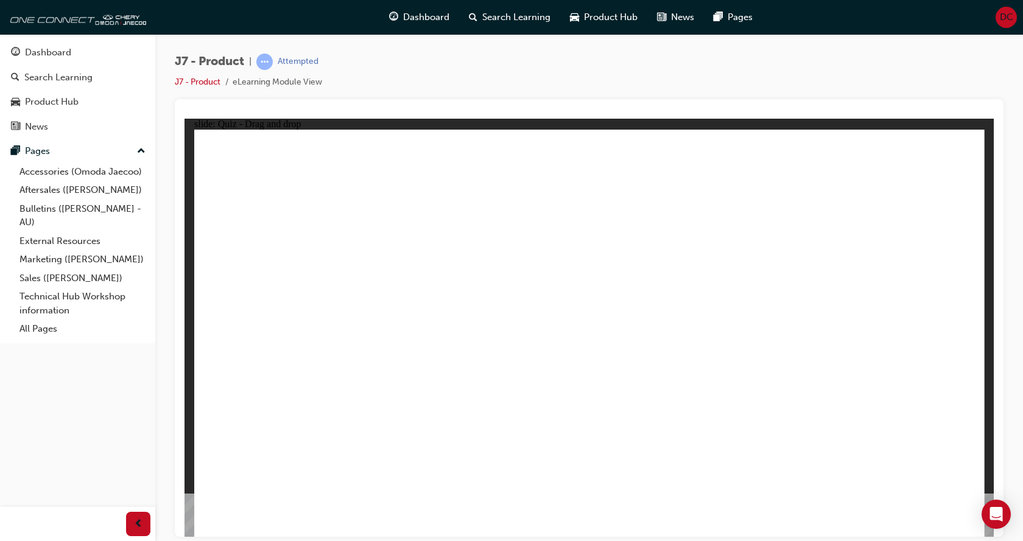
drag, startPoint x: 671, startPoint y: 180, endPoint x: 426, endPoint y: 372, distance: 311.3
drag, startPoint x: 717, startPoint y: 177, endPoint x: 710, endPoint y: 391, distance: 214.4
drag, startPoint x: 857, startPoint y: 168, endPoint x: 446, endPoint y: 412, distance: 477.5
drag, startPoint x: 916, startPoint y: 191, endPoint x: 765, endPoint y: 425, distance: 278.3
drag, startPoint x: 557, startPoint y: 211, endPoint x: 665, endPoint y: 388, distance: 207.4
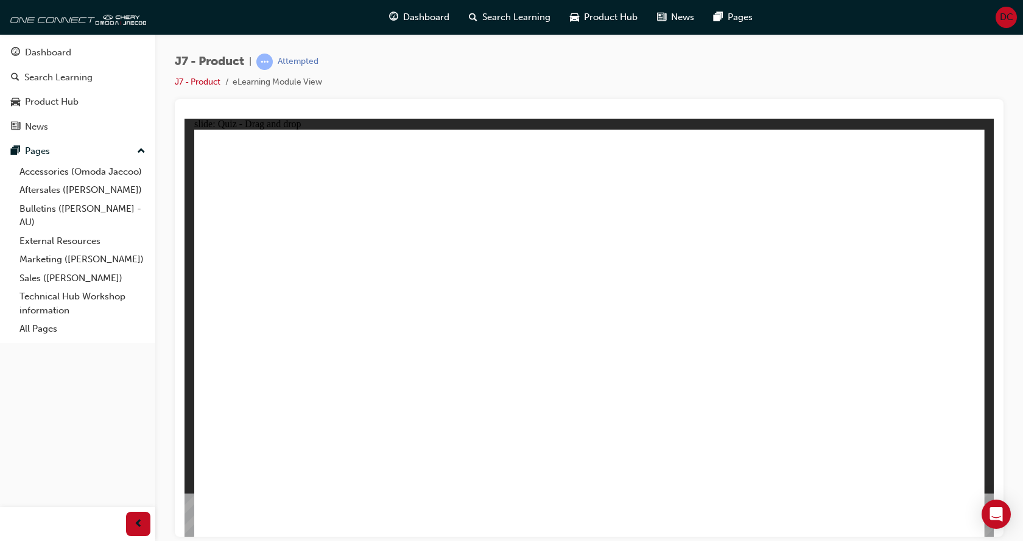
drag, startPoint x: 644, startPoint y: 387, endPoint x: 472, endPoint y: 390, distance: 171.7
drag, startPoint x: 607, startPoint y: 209, endPoint x: 494, endPoint y: 400, distance: 221.7
drag, startPoint x: 718, startPoint y: 213, endPoint x: 437, endPoint y: 427, distance: 353.3
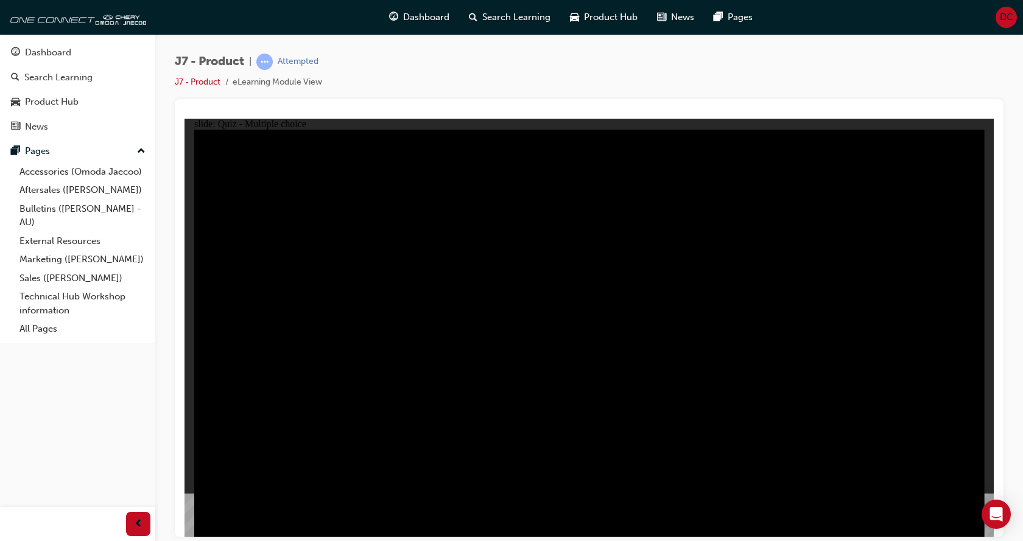
radio input "true"
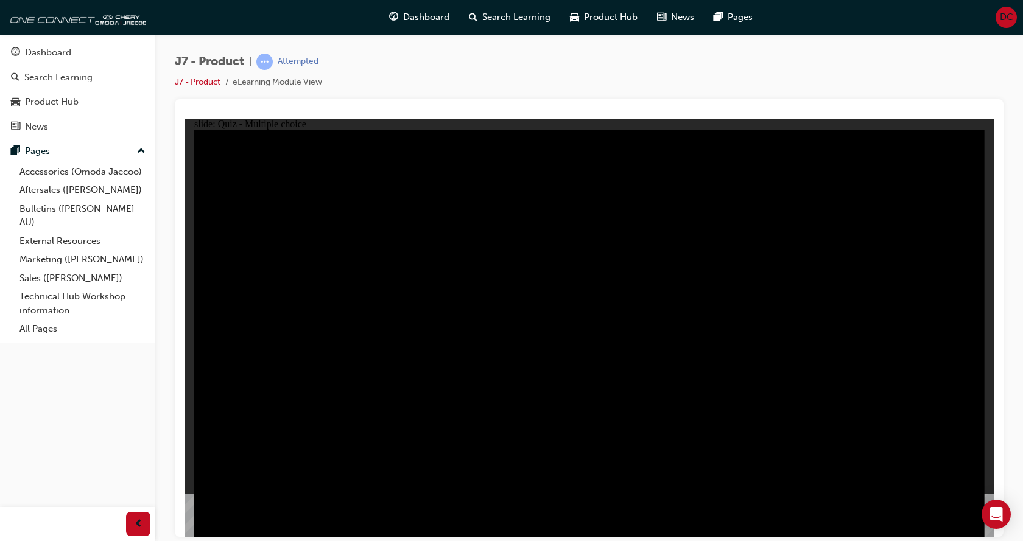
radio input "true"
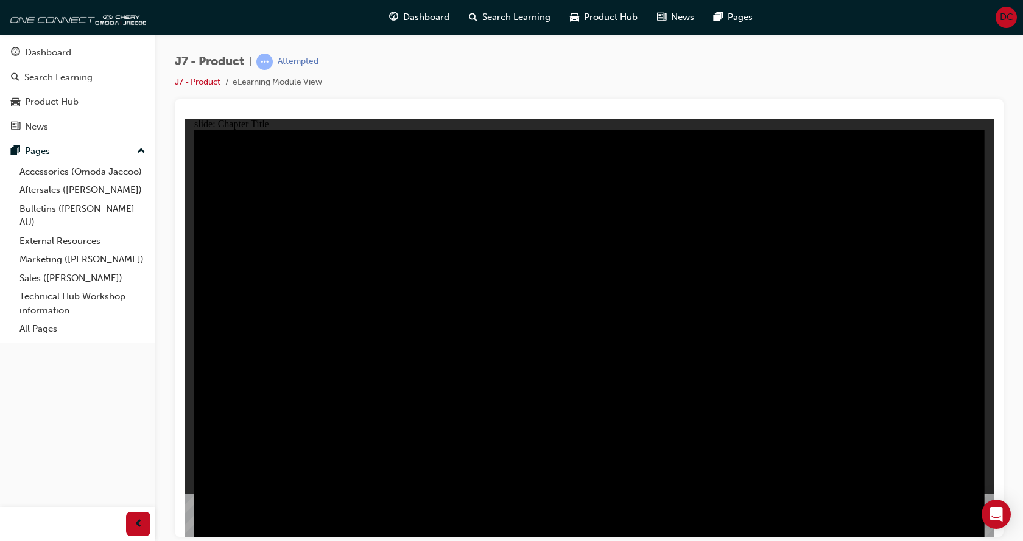
radio input "true"
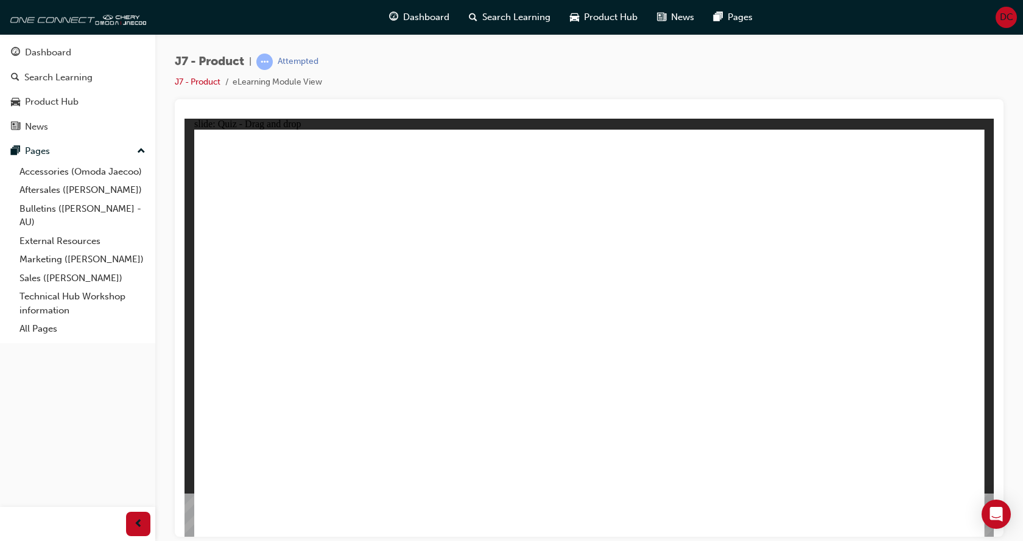
drag, startPoint x: 791, startPoint y: 250, endPoint x: 873, endPoint y: 348, distance: 127.5
drag, startPoint x: 571, startPoint y: 160, endPoint x: 761, endPoint y: 353, distance: 270.8
drag, startPoint x: 628, startPoint y: 250, endPoint x: 578, endPoint y: 351, distance: 113.3
drag, startPoint x: 709, startPoint y: 178, endPoint x: 440, endPoint y: 357, distance: 322.7
drag, startPoint x: 868, startPoint y: 159, endPoint x: 278, endPoint y: 328, distance: 614.4
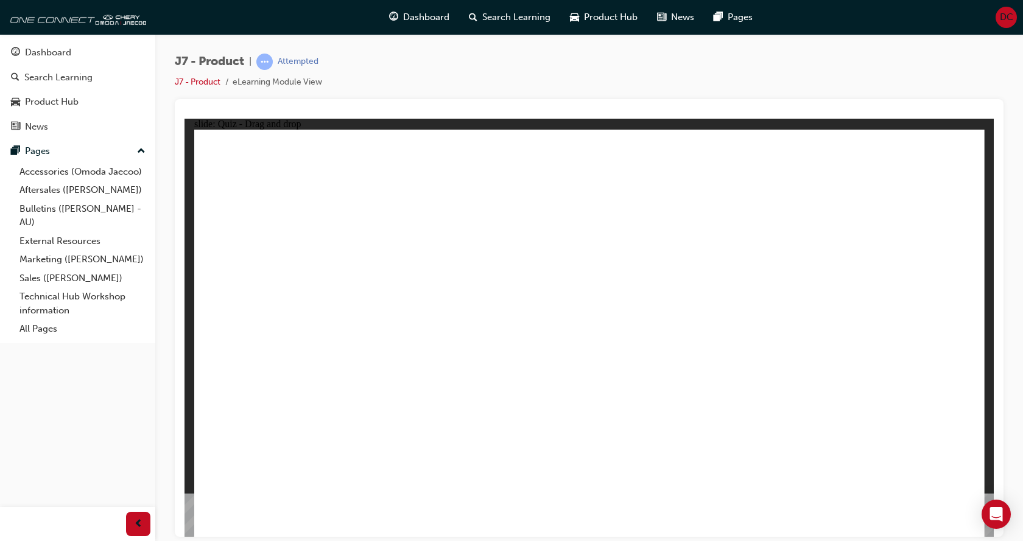
drag, startPoint x: 821, startPoint y: 239, endPoint x: 756, endPoint y: 335, distance: 115.3
drag, startPoint x: 717, startPoint y: 180, endPoint x: 278, endPoint y: 370, distance: 478.6
drag, startPoint x: 538, startPoint y: 166, endPoint x: 840, endPoint y: 346, distance: 352.0
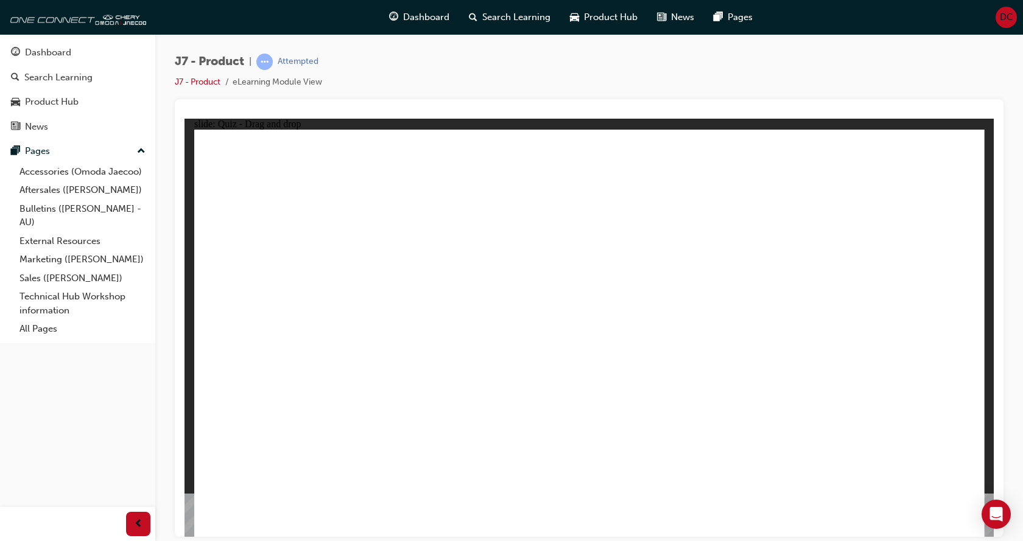
drag, startPoint x: 672, startPoint y: 247, endPoint x: 471, endPoint y: 360, distance: 230.6
drag, startPoint x: 894, startPoint y: 158, endPoint x: 602, endPoint y: 341, distance: 344.6
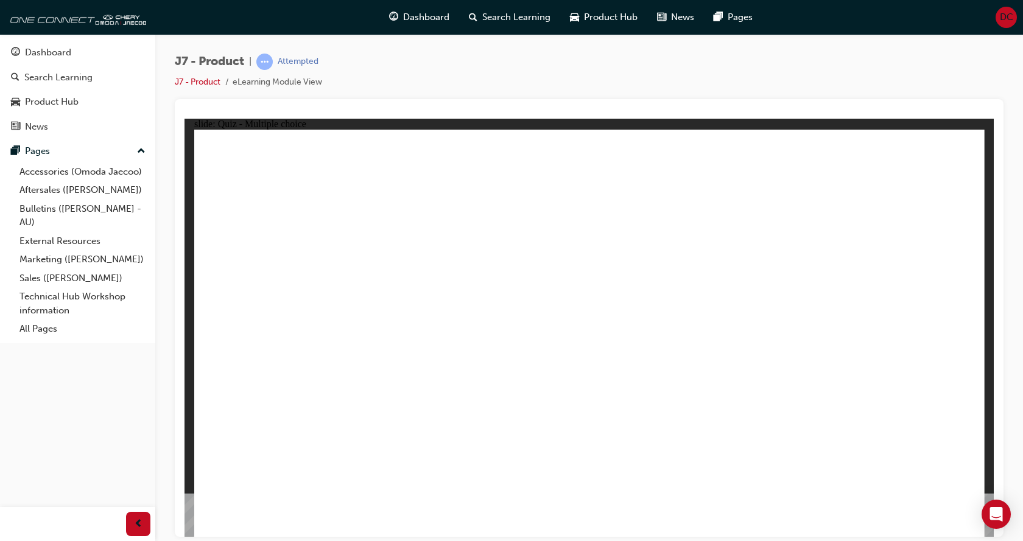
radio input "true"
drag, startPoint x: 621, startPoint y: 169, endPoint x: 678, endPoint y: 430, distance: 266.7
drag, startPoint x: 594, startPoint y: 205, endPoint x: 656, endPoint y: 435, distance: 238.8
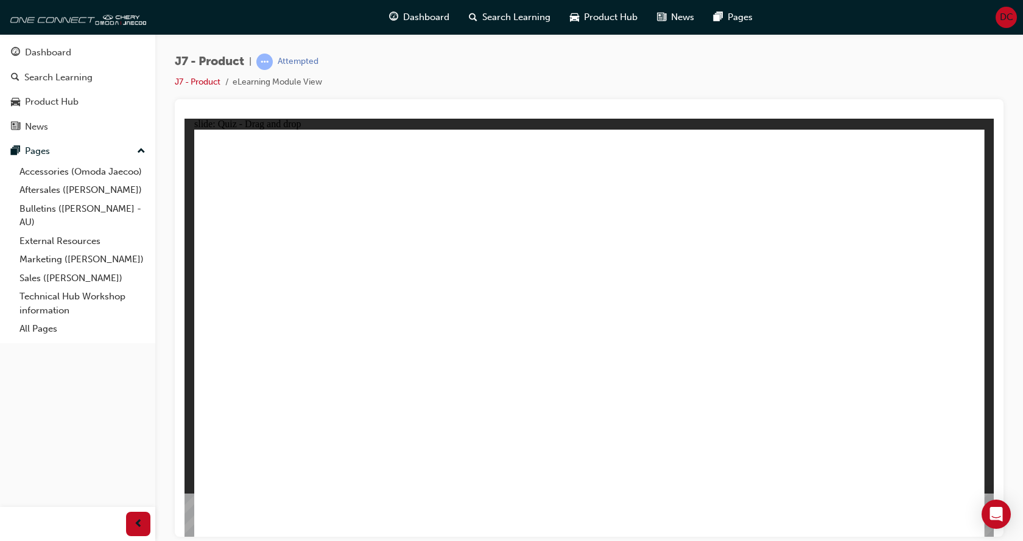
drag, startPoint x: 713, startPoint y: 182, endPoint x: 701, endPoint y: 426, distance: 244.5
drag, startPoint x: 716, startPoint y: 205, endPoint x: 696, endPoint y: 416, distance: 212.2
drag, startPoint x: 665, startPoint y: 233, endPoint x: 395, endPoint y: 386, distance: 311.1
drag, startPoint x: 637, startPoint y: 242, endPoint x: 303, endPoint y: 366, distance: 356.4
drag, startPoint x: 684, startPoint y: 245, endPoint x: 396, endPoint y: 404, distance: 328.1
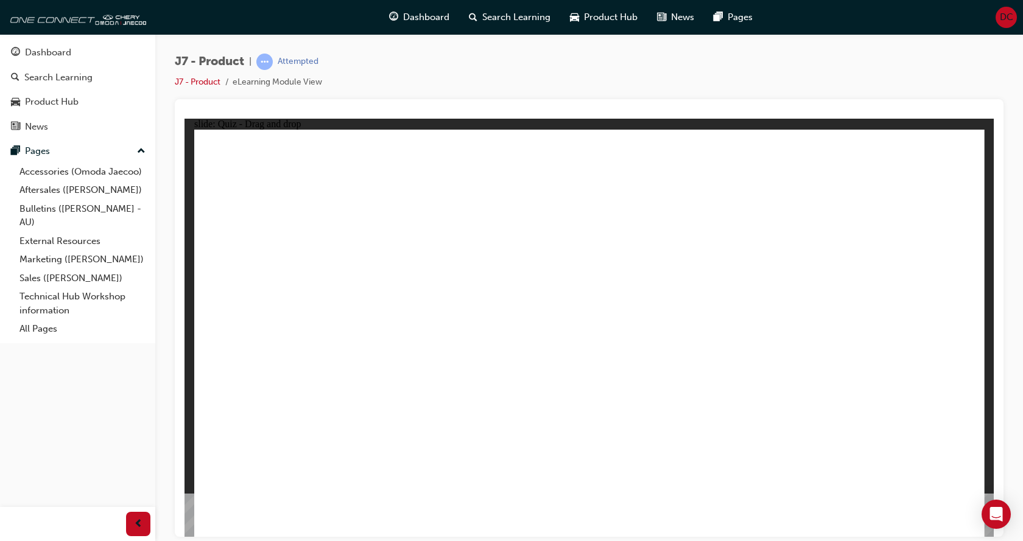
drag, startPoint x: 687, startPoint y: 231, endPoint x: 658, endPoint y: 413, distance: 184.5
drag, startPoint x: 658, startPoint y: 413, endPoint x: 305, endPoint y: 376, distance: 354.5
drag, startPoint x: 617, startPoint y: 384, endPoint x: 353, endPoint y: 367, distance: 265.4
drag, startPoint x: 653, startPoint y: 355, endPoint x: 411, endPoint y: 385, distance: 244.2
drag, startPoint x: 588, startPoint y: 194, endPoint x: 637, endPoint y: 407, distance: 218.9
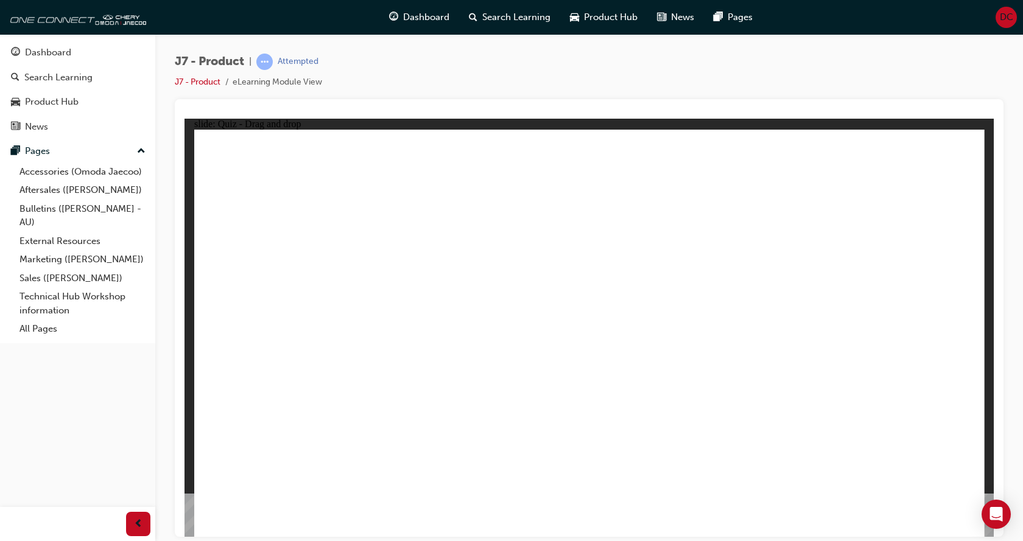
drag, startPoint x: 666, startPoint y: 238, endPoint x: 708, endPoint y: 381, distance: 148.5
drag, startPoint x: 752, startPoint y: 173, endPoint x: 711, endPoint y: 420, distance: 249.9
drag, startPoint x: 611, startPoint y: 185, endPoint x: 569, endPoint y: 382, distance: 201.0
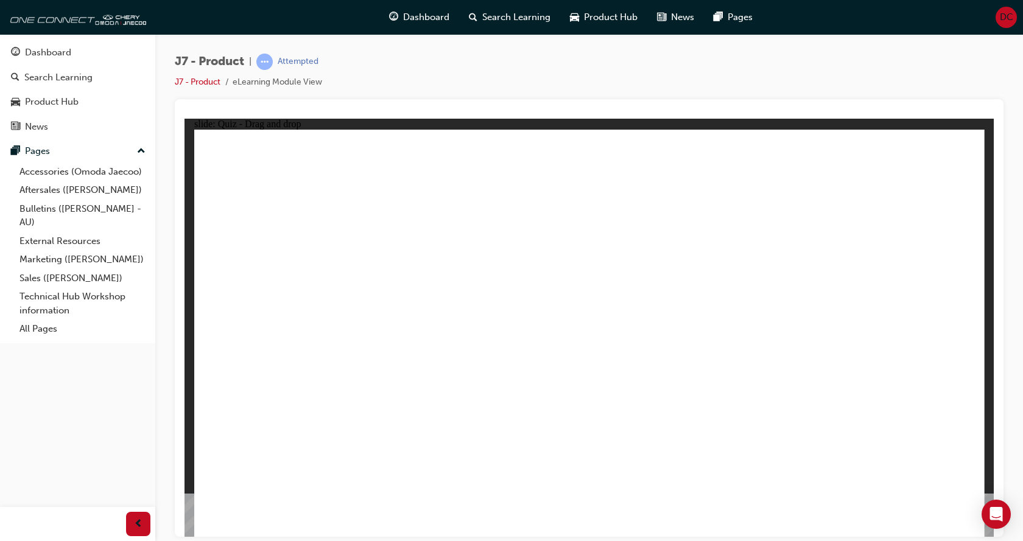
drag, startPoint x: 795, startPoint y: 180, endPoint x: 366, endPoint y: 361, distance: 465.2
drag, startPoint x: 564, startPoint y: 175, endPoint x: 574, endPoint y: 170, distance: 10.6
drag, startPoint x: 605, startPoint y: 169, endPoint x: 391, endPoint y: 380, distance: 300.1
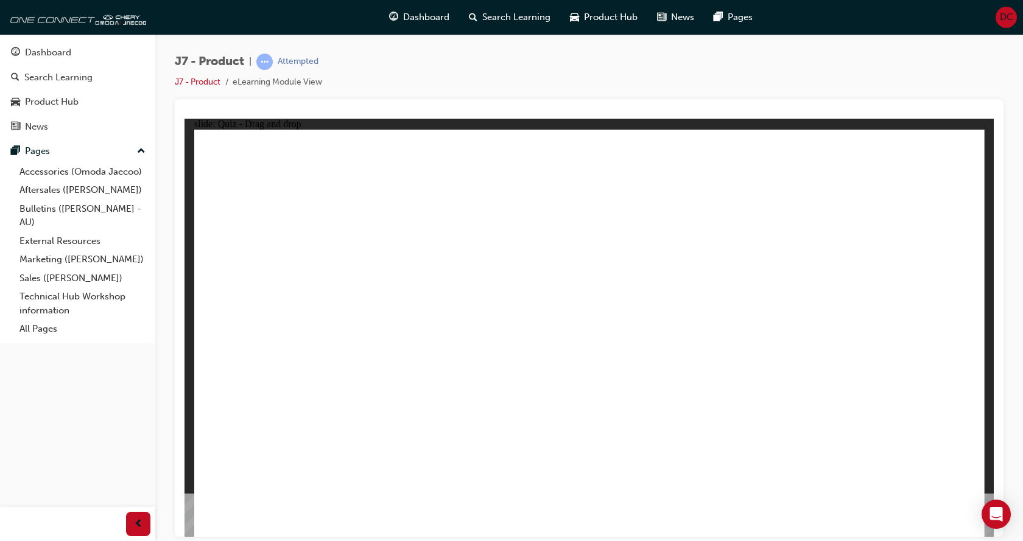
drag, startPoint x: 715, startPoint y: 179, endPoint x: 637, endPoint y: 439, distance: 271.2
drag, startPoint x: 873, startPoint y: 177, endPoint x: 709, endPoint y: 417, distance: 290.6
drag, startPoint x: 546, startPoint y: 178, endPoint x: 633, endPoint y: 402, distance: 240.2
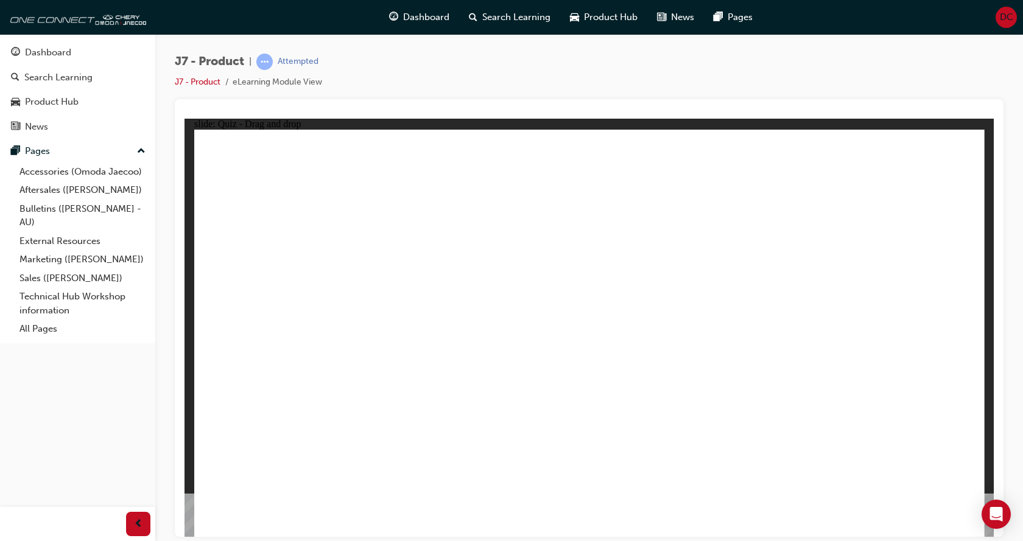
drag, startPoint x: 595, startPoint y: 177, endPoint x: 645, endPoint y: 378, distance: 207.0
drag, startPoint x: 676, startPoint y: 183, endPoint x: 405, endPoint y: 413, distance: 356.4
drag, startPoint x: 735, startPoint y: 178, endPoint x: 722, endPoint y: 371, distance: 192.9
drag, startPoint x: 793, startPoint y: 165, endPoint x: 760, endPoint y: 363, distance: 201.3
drag, startPoint x: 843, startPoint y: 175, endPoint x: 432, endPoint y: 370, distance: 454.8
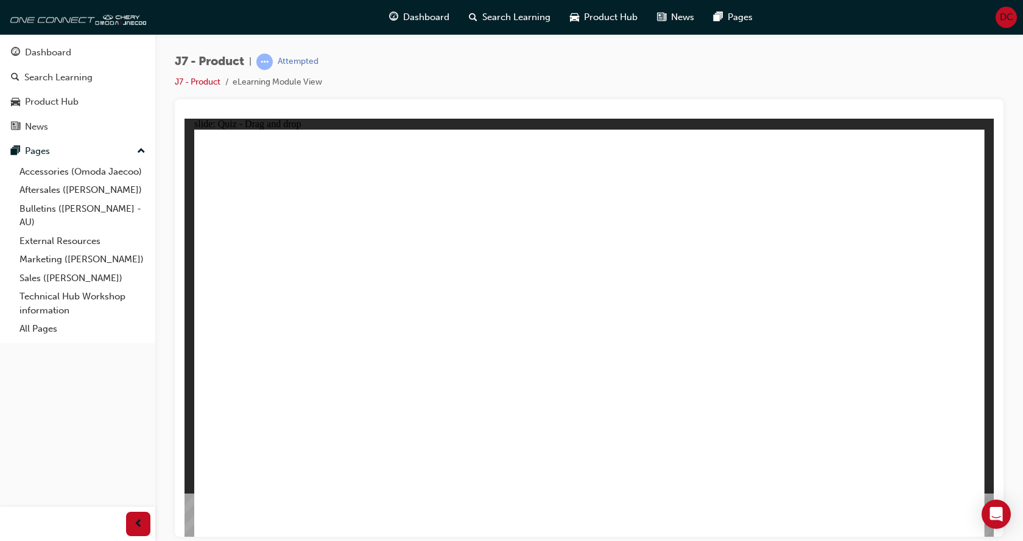
drag, startPoint x: 901, startPoint y: 194, endPoint x: 838, endPoint y: 374, distance: 191.4
drag, startPoint x: 539, startPoint y: 203, endPoint x: 454, endPoint y: 374, distance: 190.6
drag, startPoint x: 605, startPoint y: 207, endPoint x: 454, endPoint y: 373, distance: 224.1
drag, startPoint x: 649, startPoint y: 208, endPoint x: 694, endPoint y: 423, distance: 220.2
drag, startPoint x: 738, startPoint y: 211, endPoint x: 480, endPoint y: 396, distance: 317.3
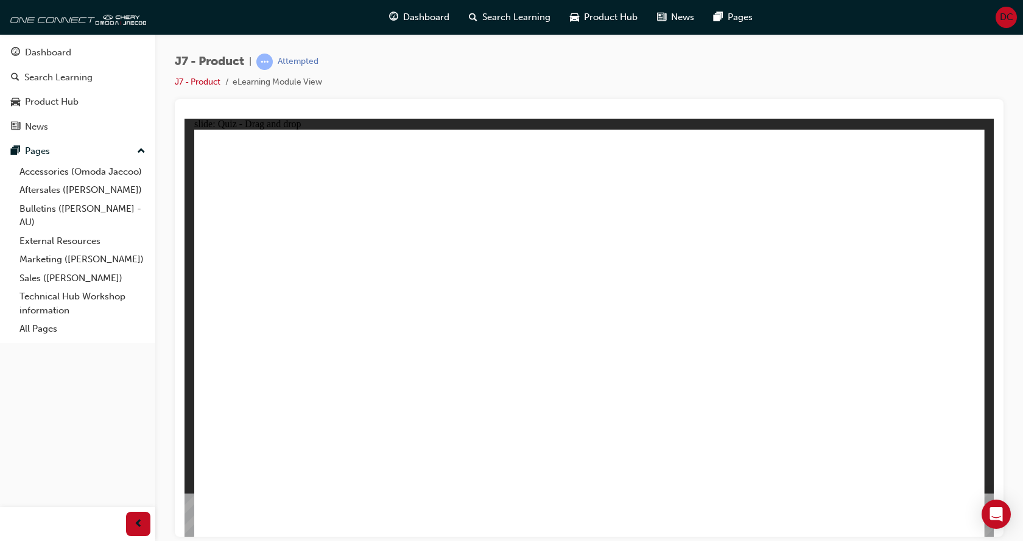
drag, startPoint x: 785, startPoint y: 207, endPoint x: 661, endPoint y: 415, distance: 242.2
drag, startPoint x: 856, startPoint y: 216, endPoint x: 496, endPoint y: 428, distance: 418.1
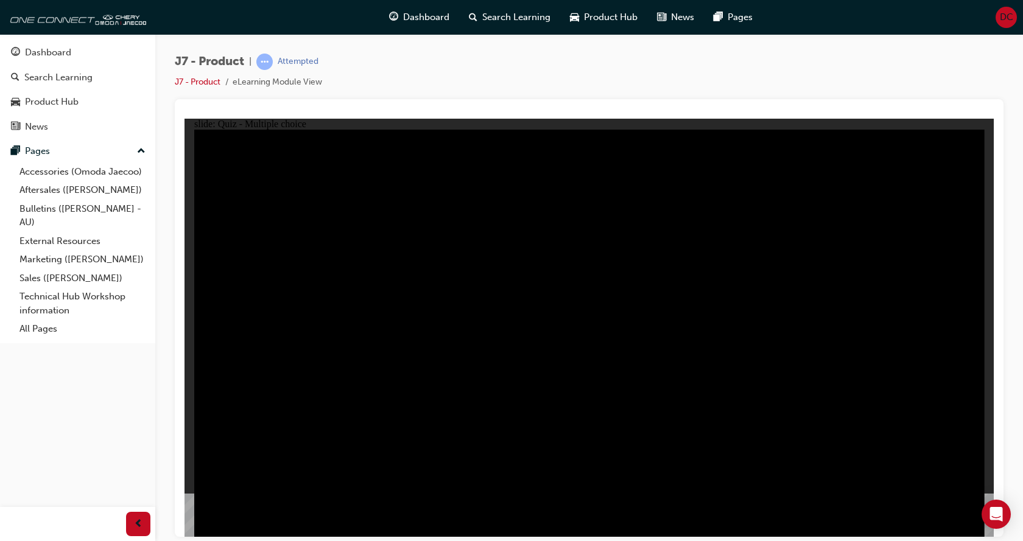
radio input "true"
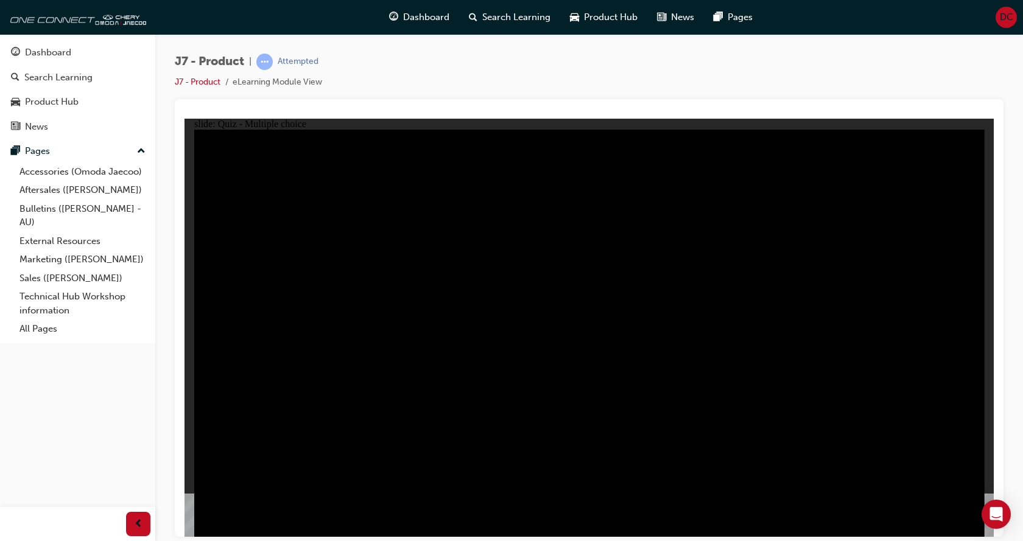
radio input "true"
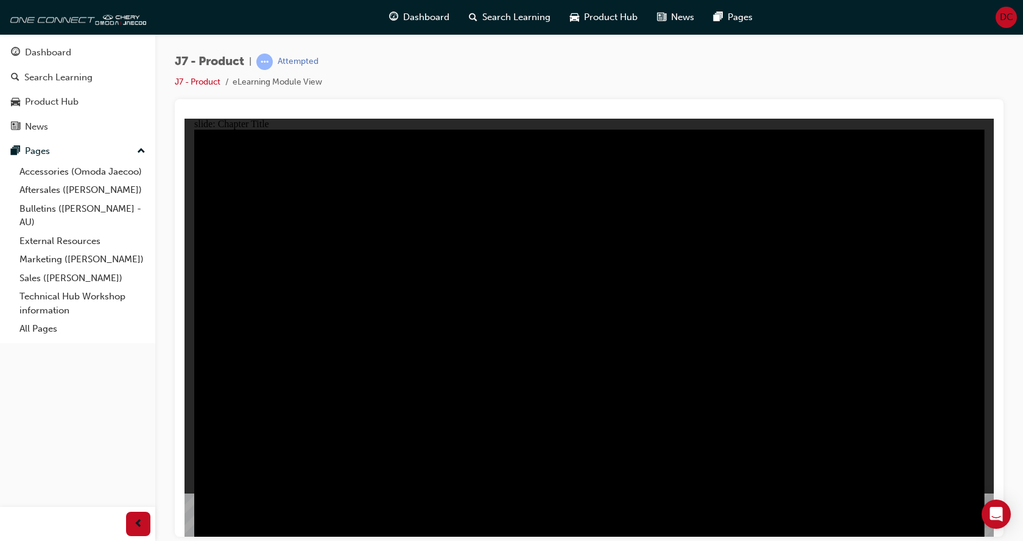
radio input "true"
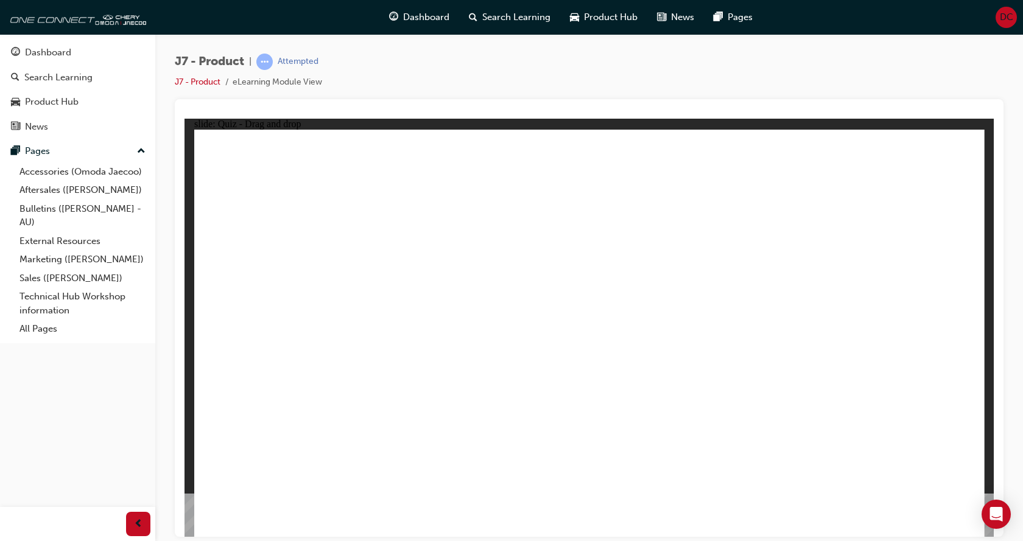
drag, startPoint x: 798, startPoint y: 264, endPoint x: 896, endPoint y: 356, distance: 134.8
drag, startPoint x: 555, startPoint y: 163, endPoint x: 736, endPoint y: 354, distance: 263.2
drag, startPoint x: 703, startPoint y: 169, endPoint x: 424, endPoint y: 360, distance: 338.1
drag, startPoint x: 891, startPoint y: 170, endPoint x: 610, endPoint y: 350, distance: 333.7
drag, startPoint x: 589, startPoint y: 349, endPoint x: 299, endPoint y: 349, distance: 289.8
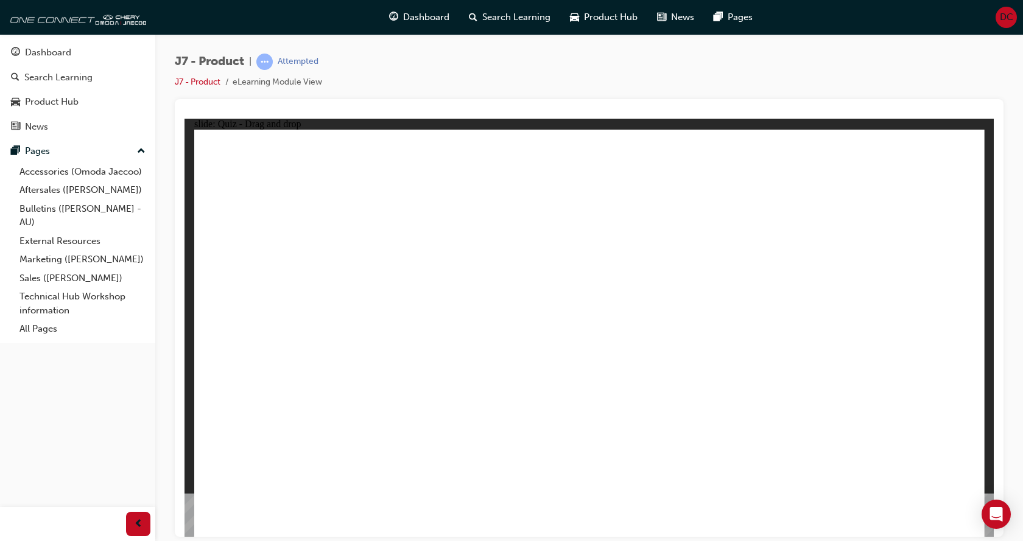
drag, startPoint x: 633, startPoint y: 258, endPoint x: 578, endPoint y: 347, distance: 104.1
drag, startPoint x: 825, startPoint y: 275, endPoint x: 753, endPoint y: 369, distance: 118.5
drag, startPoint x: 874, startPoint y: 181, endPoint x: 592, endPoint y: 377, distance: 343.9
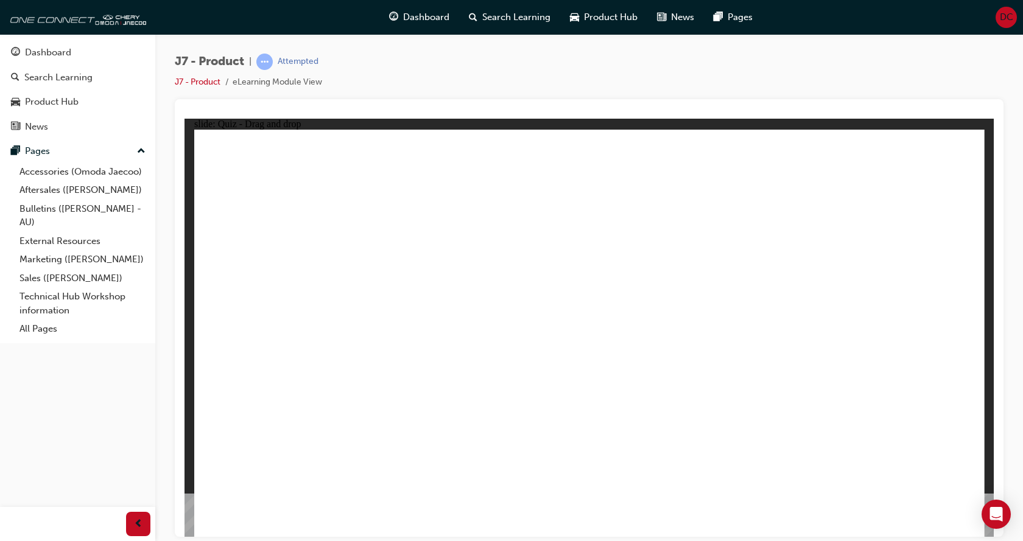
drag, startPoint x: 611, startPoint y: 262, endPoint x: 454, endPoint y: 365, distance: 187.3
drag, startPoint x: 552, startPoint y: 168, endPoint x: 913, endPoint y: 332, distance: 396.2
drag, startPoint x: 743, startPoint y: 181, endPoint x: 298, endPoint y: 357, distance: 479.2
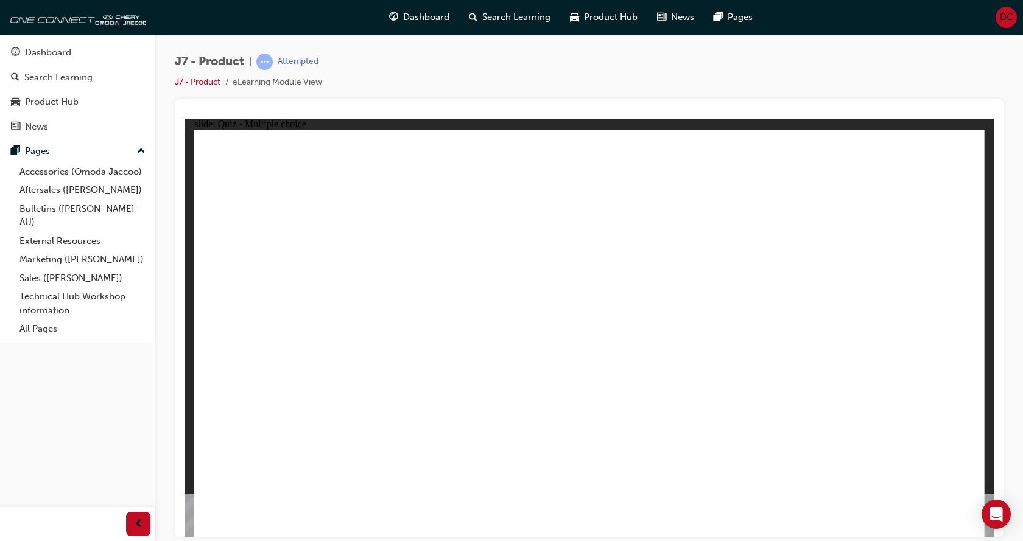
radio input "true"
drag, startPoint x: 617, startPoint y: 174, endPoint x: 642, endPoint y: 426, distance: 253.2
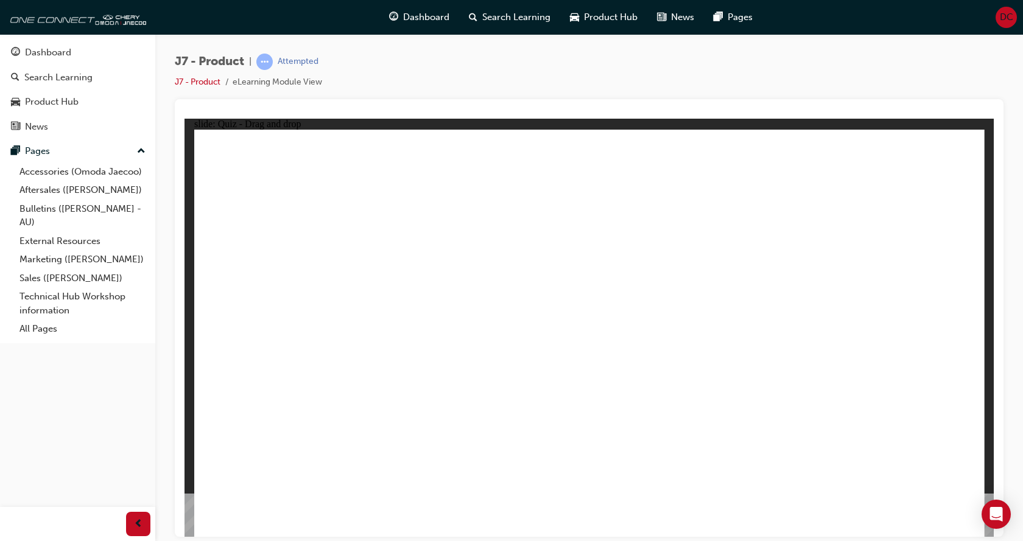
drag, startPoint x: 596, startPoint y: 203, endPoint x: 636, endPoint y: 415, distance: 216.3
drag, startPoint x: 724, startPoint y: 180, endPoint x: 686, endPoint y: 382, distance: 205.0
drag, startPoint x: 701, startPoint y: 241, endPoint x: 669, endPoint y: 450, distance: 211.3
drag, startPoint x: 707, startPoint y: 205, endPoint x: 699, endPoint y: 429, distance: 224.8
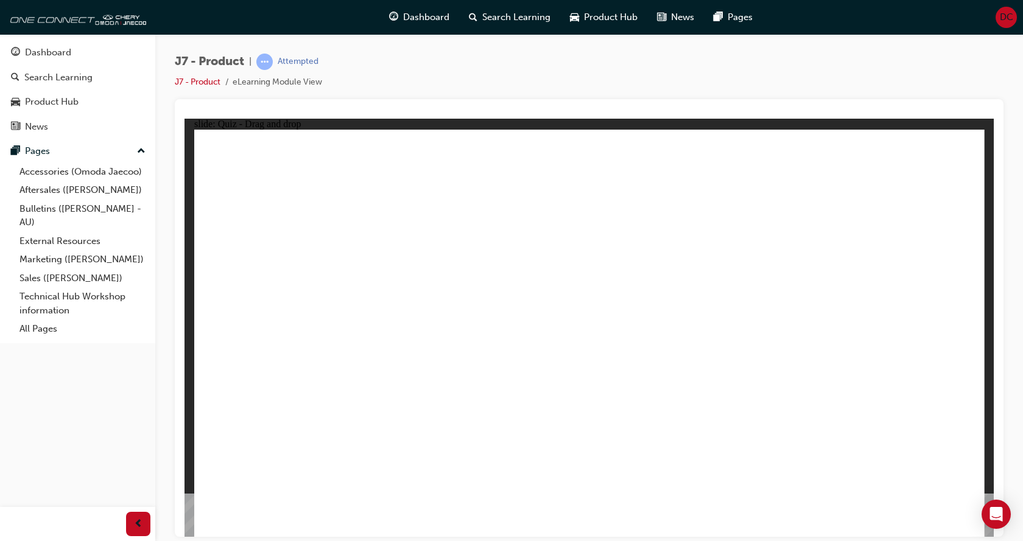
drag, startPoint x: 614, startPoint y: 209, endPoint x: 568, endPoint y: 388, distance: 185.5
drag, startPoint x: 784, startPoint y: 195, endPoint x: 372, endPoint y: 392, distance: 456.2
